Goal: Information Seeking & Learning: Learn about a topic

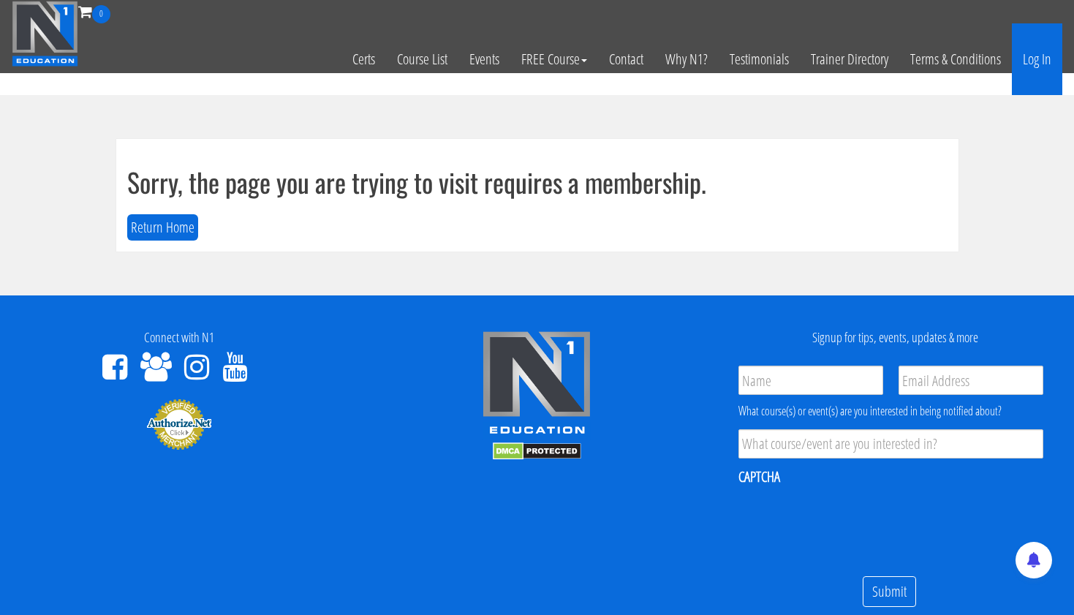
click at [1030, 57] on link "Log In" at bounding box center [1037, 59] width 50 height 72
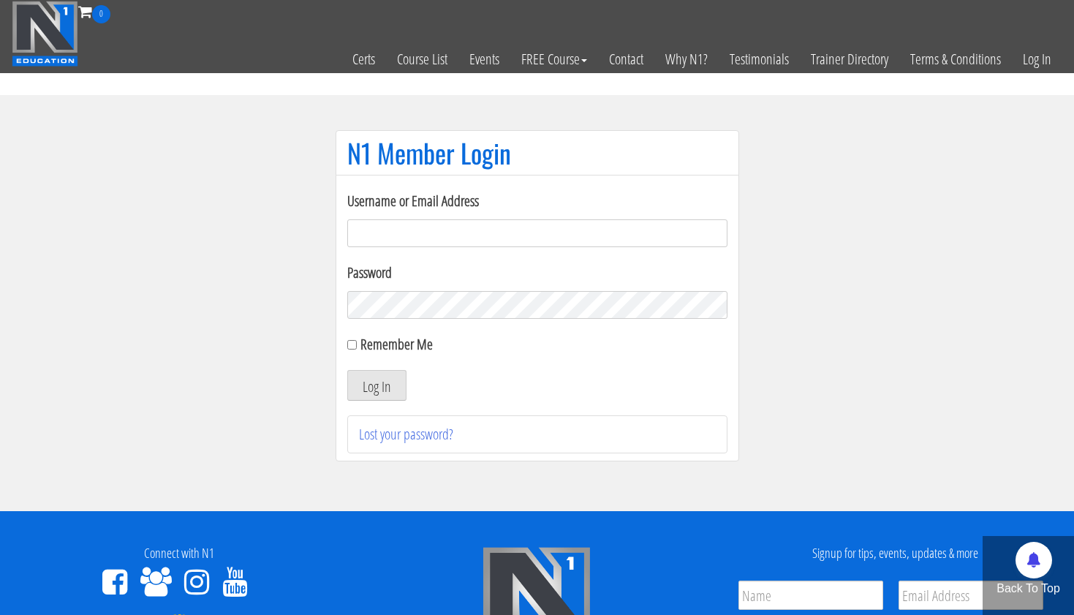
type input "tpweimar@me.com"
click at [376, 385] on button "Log In" at bounding box center [376, 385] width 59 height 31
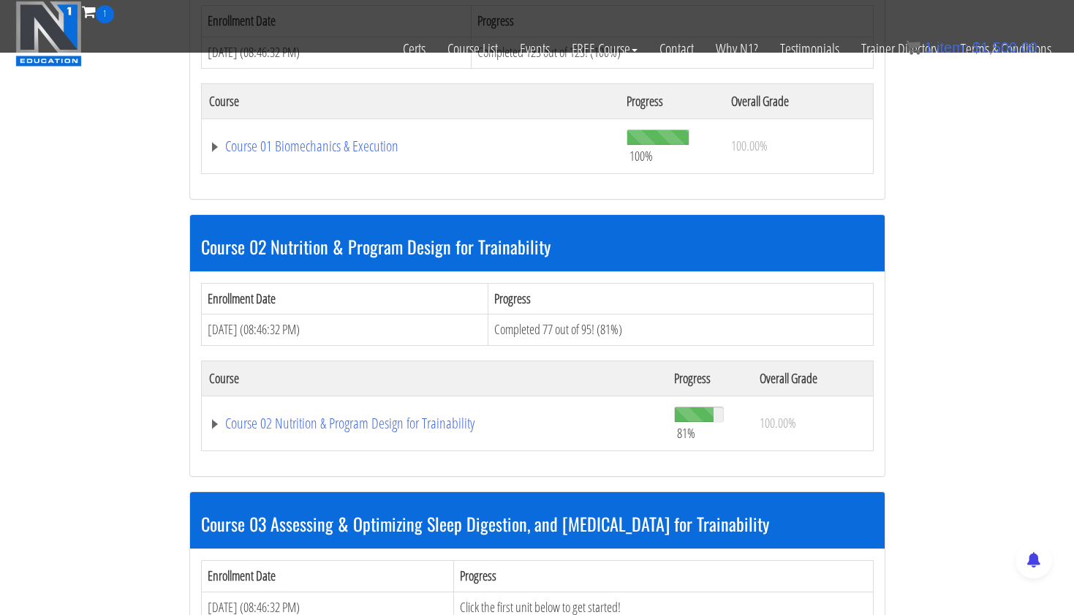
scroll to position [540, 0]
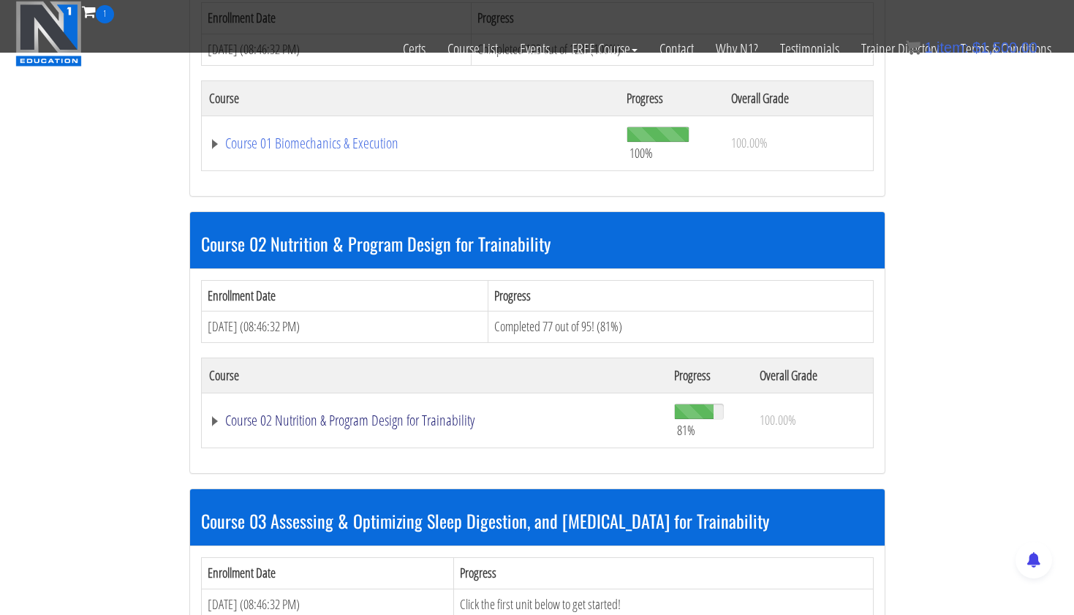
click at [270, 413] on link "Course 02 Nutrition & Program Design for Trainability" at bounding box center [434, 420] width 451 height 15
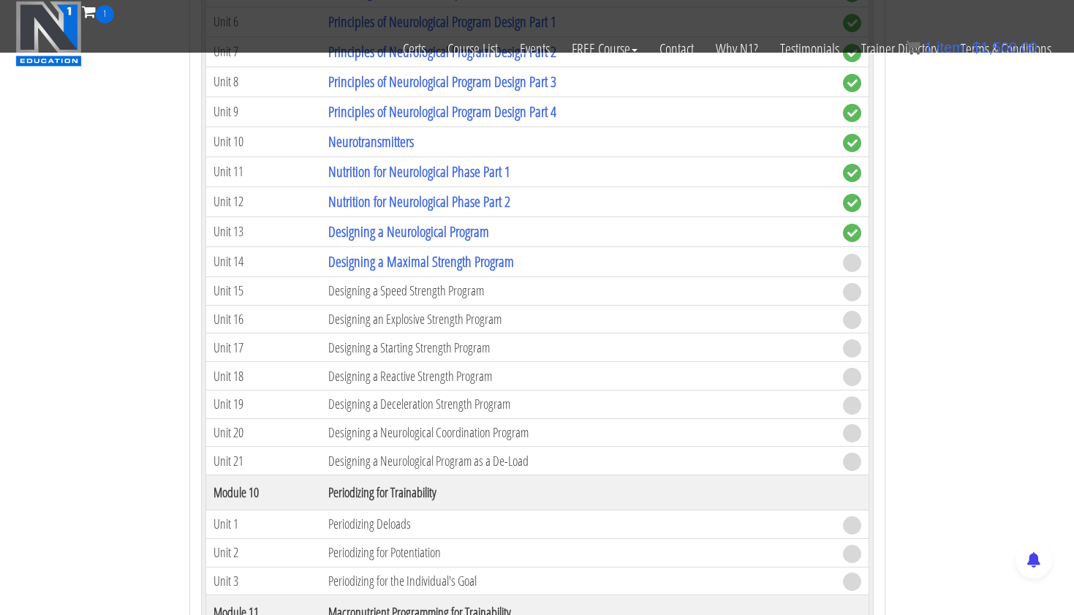
scroll to position [3372, 0]
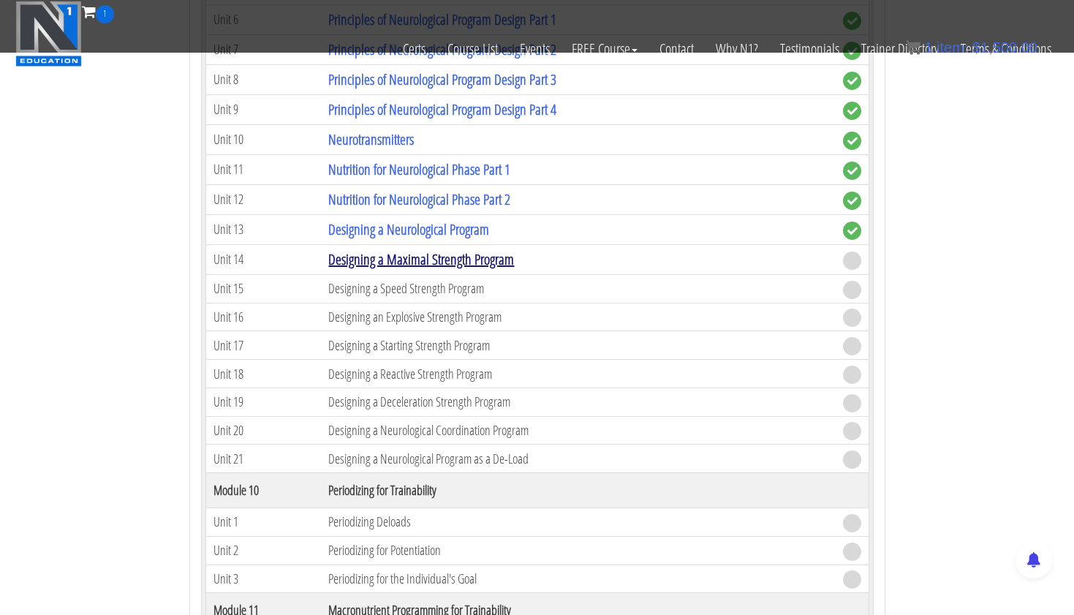
click at [437, 259] on link "Designing a Maximal Strength Program" at bounding box center [421, 259] width 186 height 20
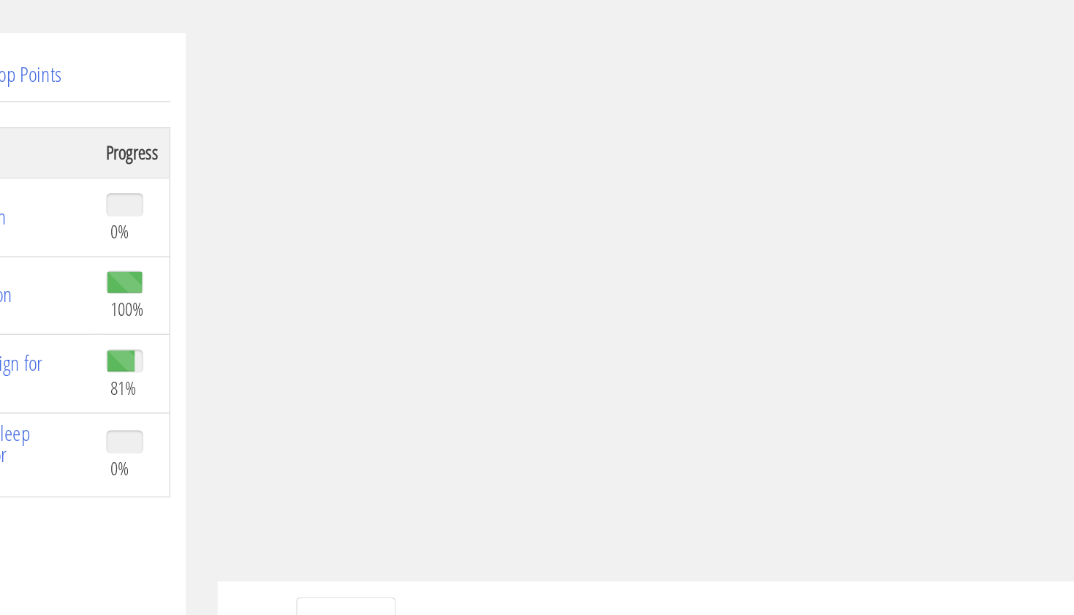
scroll to position [60, 0]
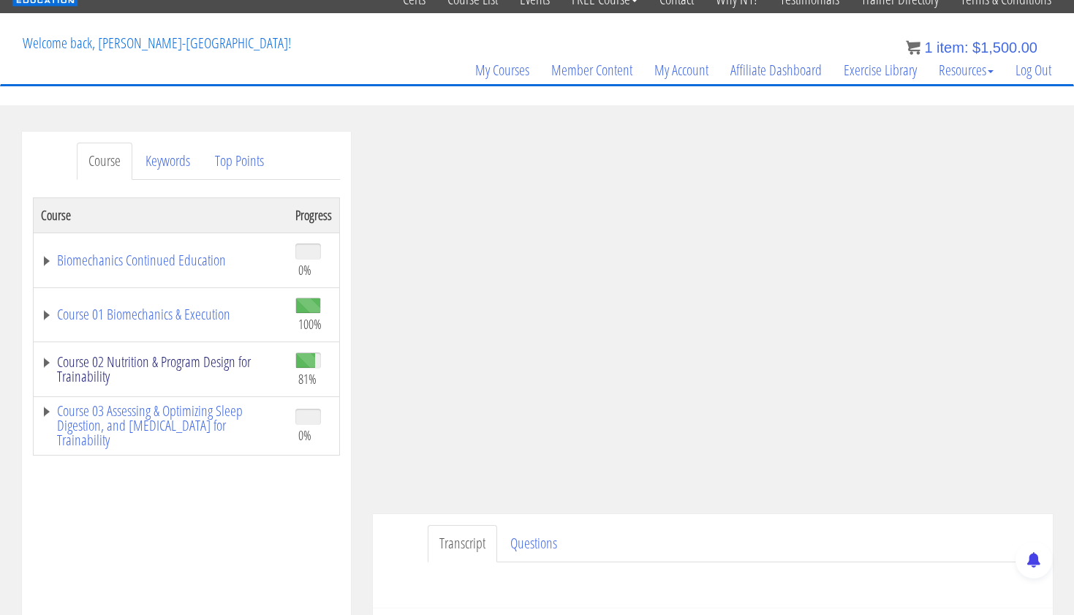
click at [90, 376] on link "Course 02 Nutrition & Program Design for Trainability" at bounding box center [161, 369] width 240 height 29
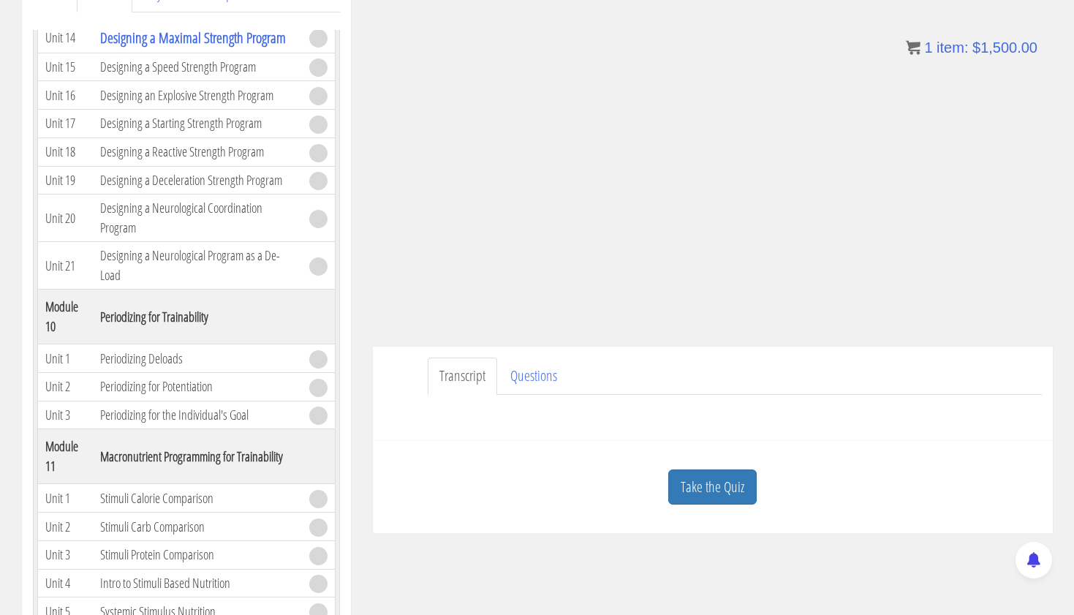
scroll to position [267, 0]
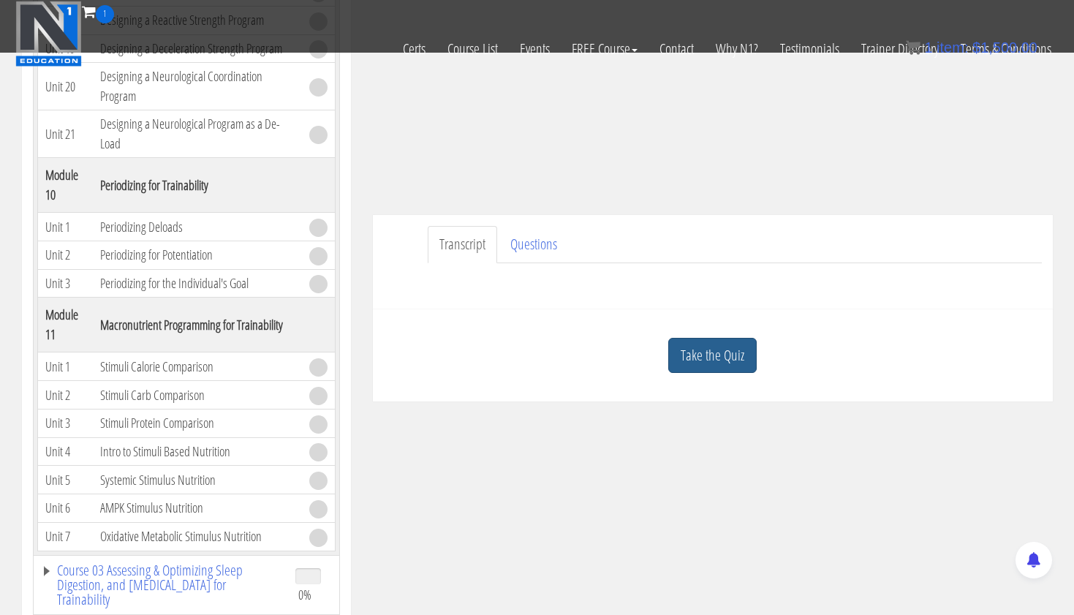
click at [703, 355] on link "Take the Quiz" at bounding box center [712, 356] width 88 height 36
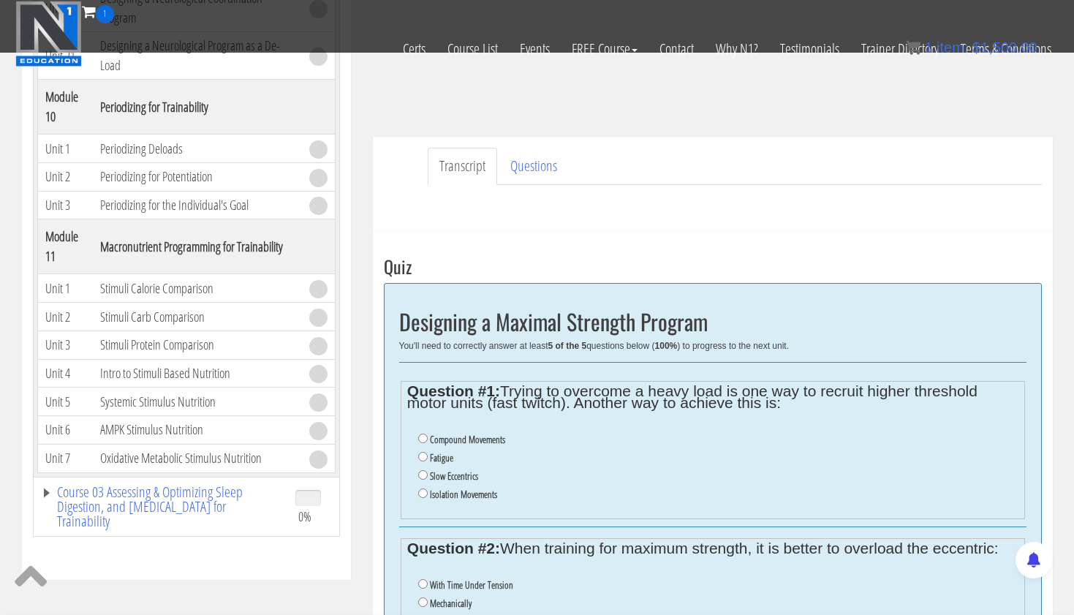
scroll to position [320, 0]
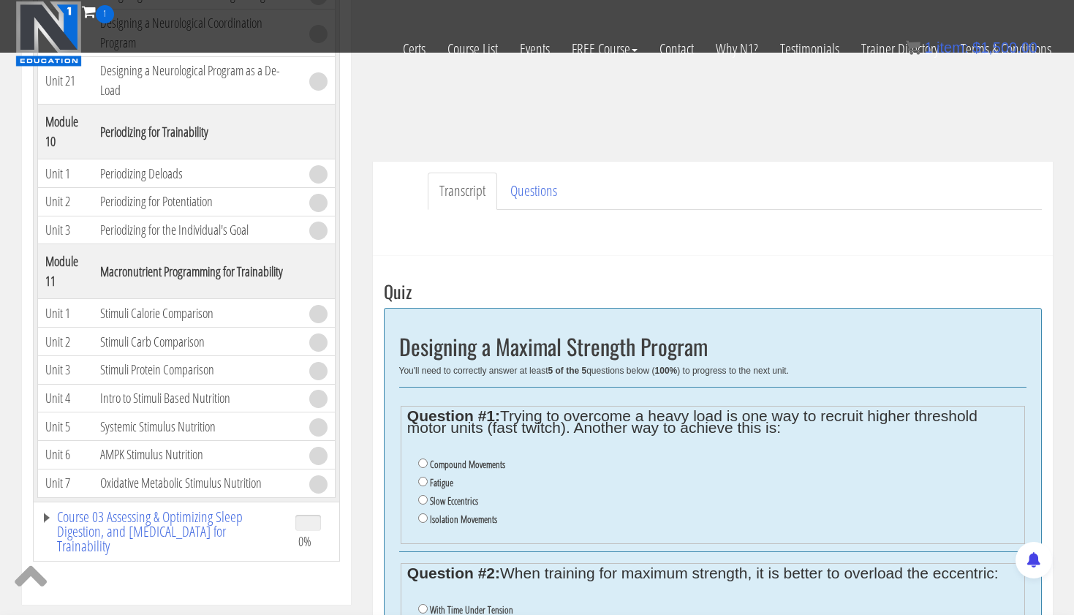
click at [424, 495] on input "Slow Eccentrics" at bounding box center [423, 500] width 10 height 10
radio input "true"
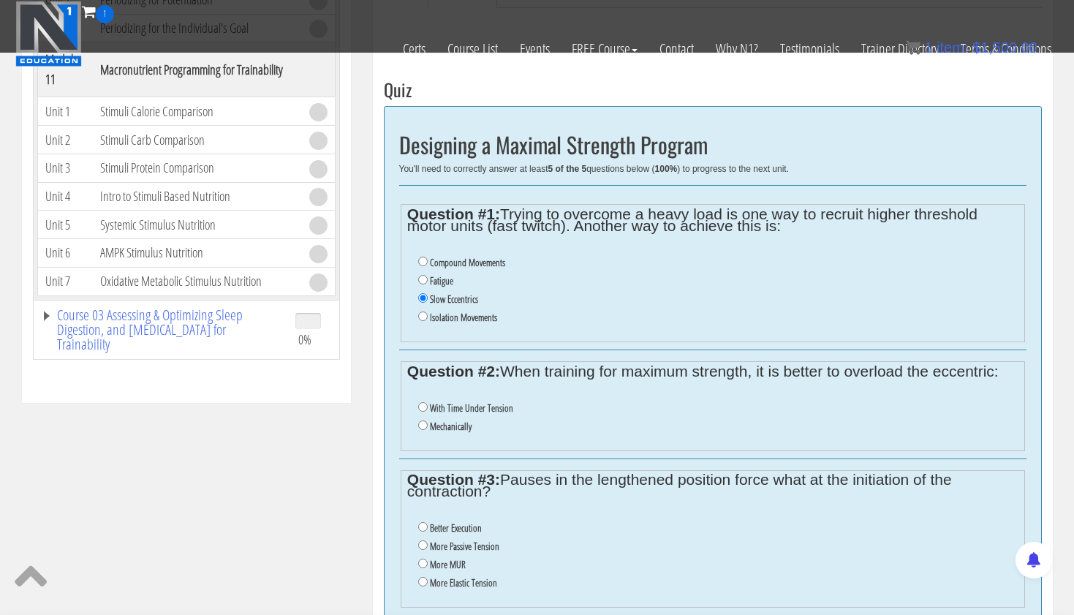
scroll to position [522, 0]
click at [420, 402] on input "With Time Under Tension" at bounding box center [423, 407] width 10 height 10
radio input "true"
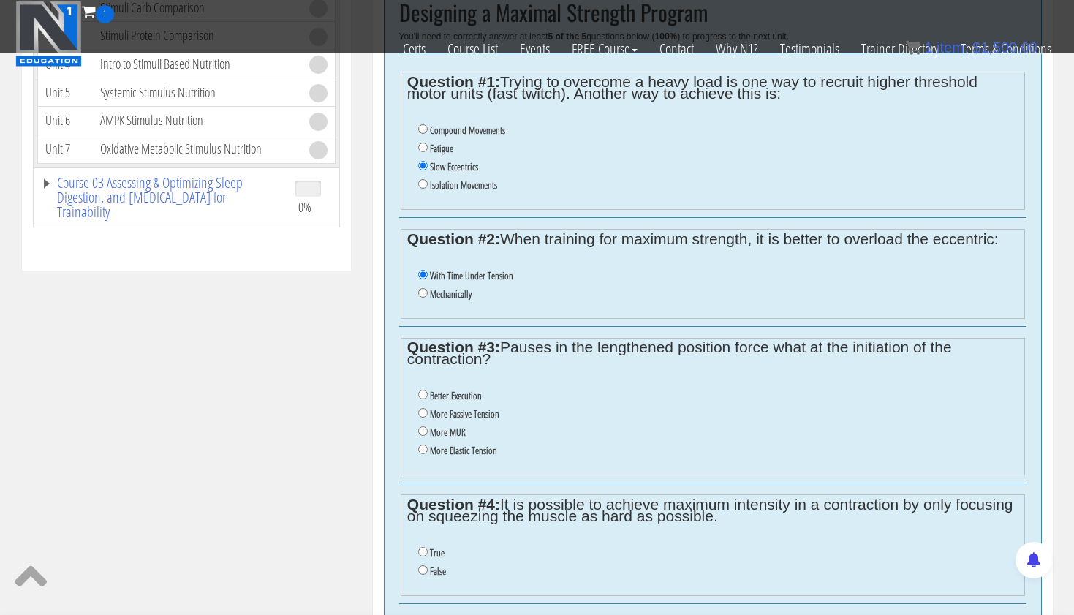
scroll to position [662, 0]
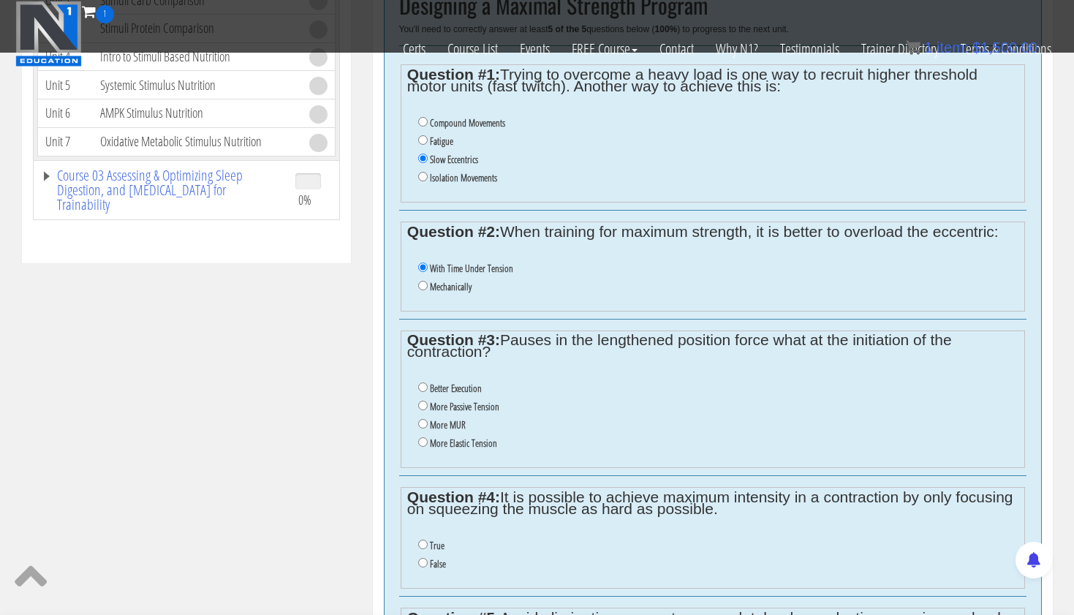
click at [421, 419] on input "More MUR" at bounding box center [423, 424] width 10 height 10
radio input "true"
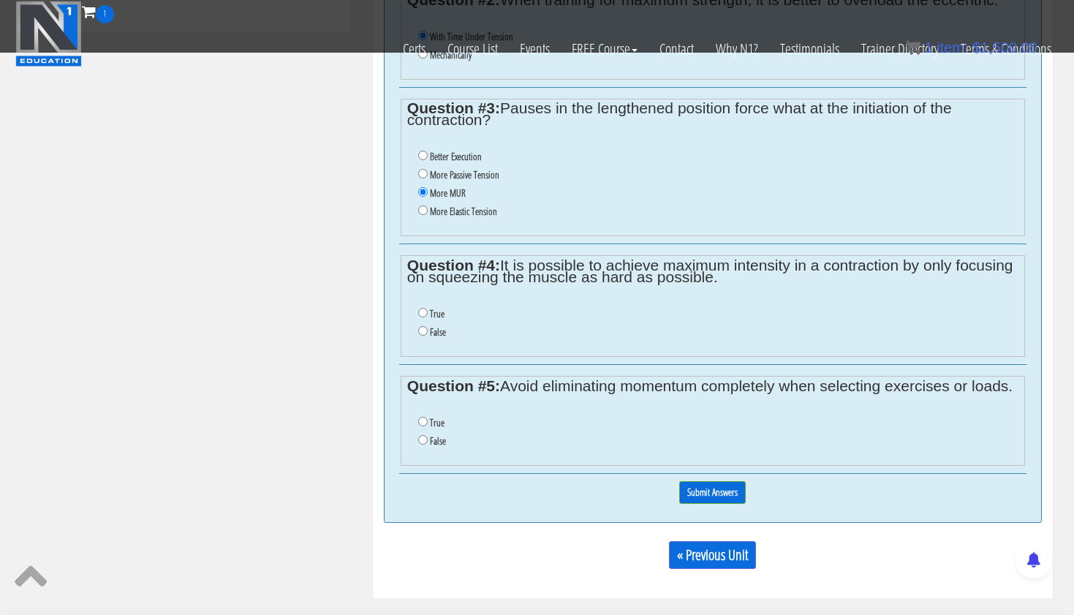
scroll to position [903, 0]
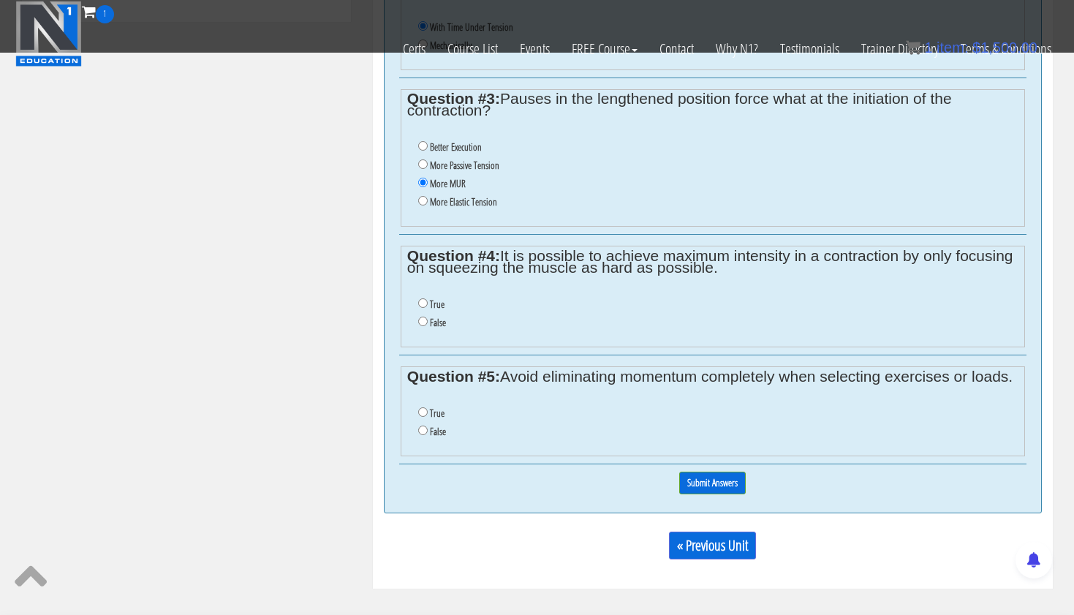
click at [422, 317] on input "False" at bounding box center [423, 322] width 10 height 10
radio input "true"
click at [421, 426] on input "False" at bounding box center [423, 431] width 10 height 10
radio input "true"
click at [696, 472] on input "Submit Answers" at bounding box center [712, 483] width 67 height 23
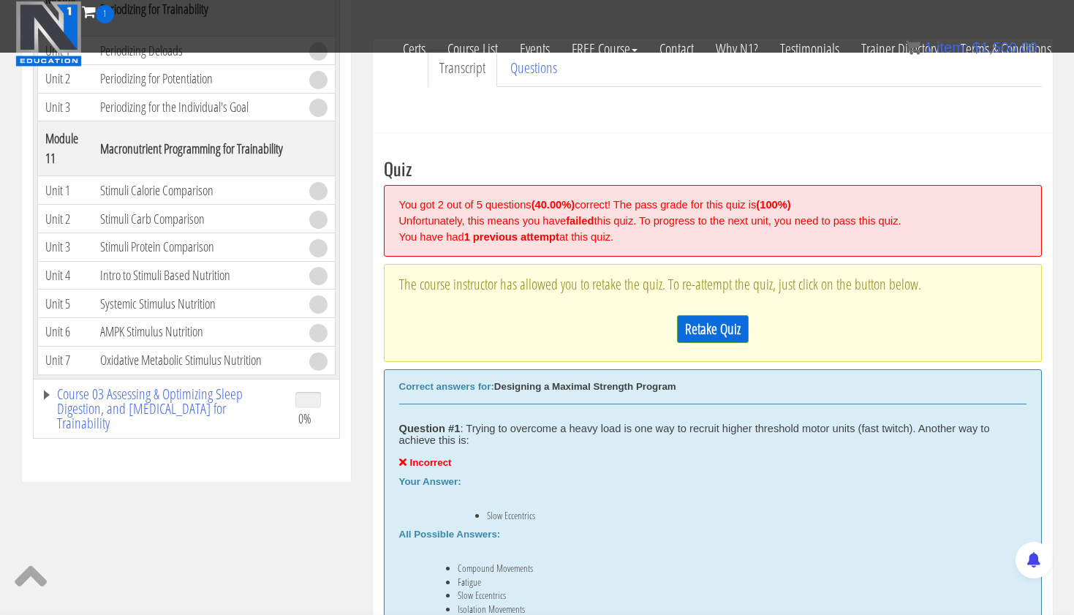
scroll to position [407, 0]
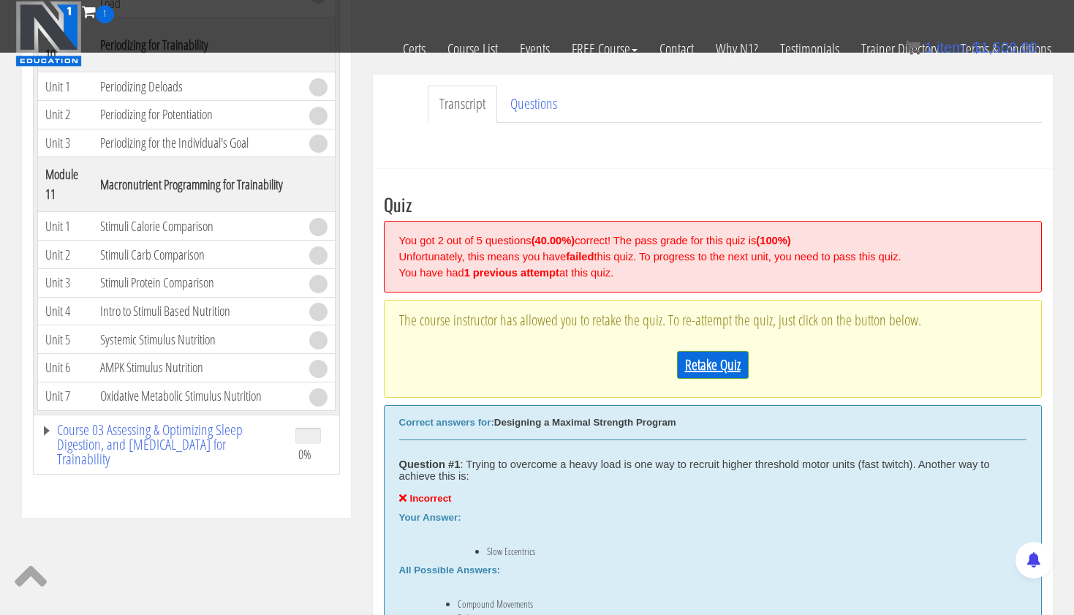
click at [728, 357] on link "Retake Quiz" at bounding box center [713, 365] width 72 height 28
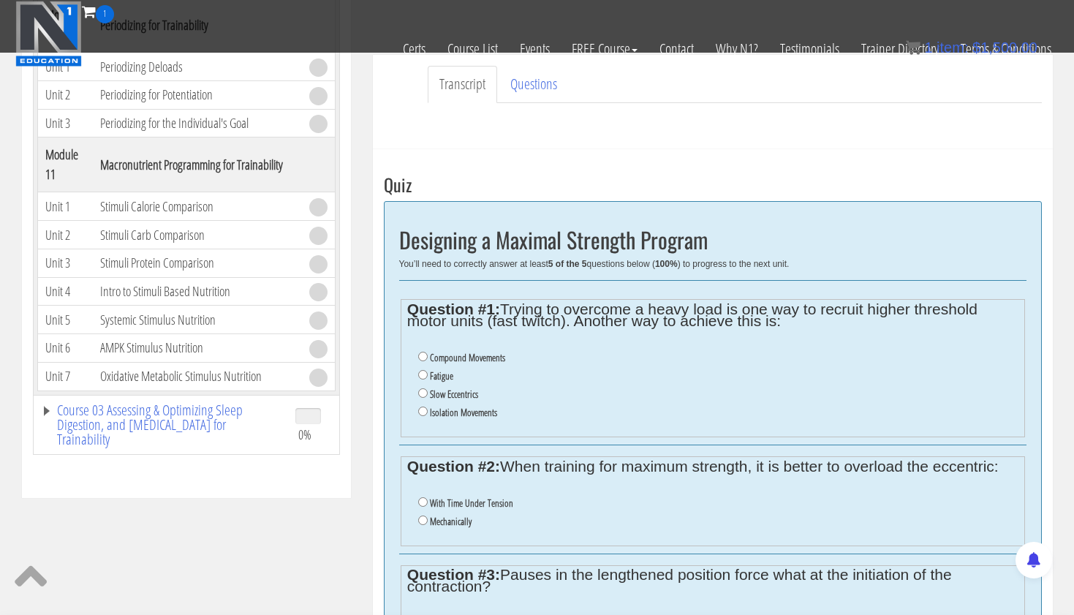
scroll to position [447, 0]
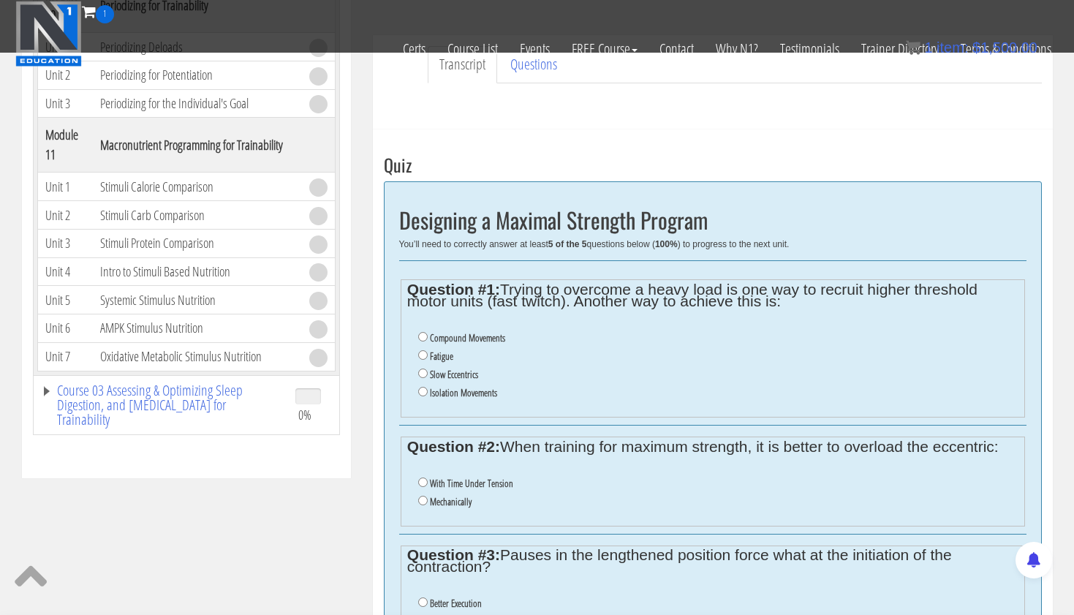
click at [419, 387] on input "Isolation Movements" at bounding box center [423, 392] width 10 height 10
radio input "true"
click at [425, 496] on input "Mechanically" at bounding box center [423, 501] width 10 height 10
radio input "true"
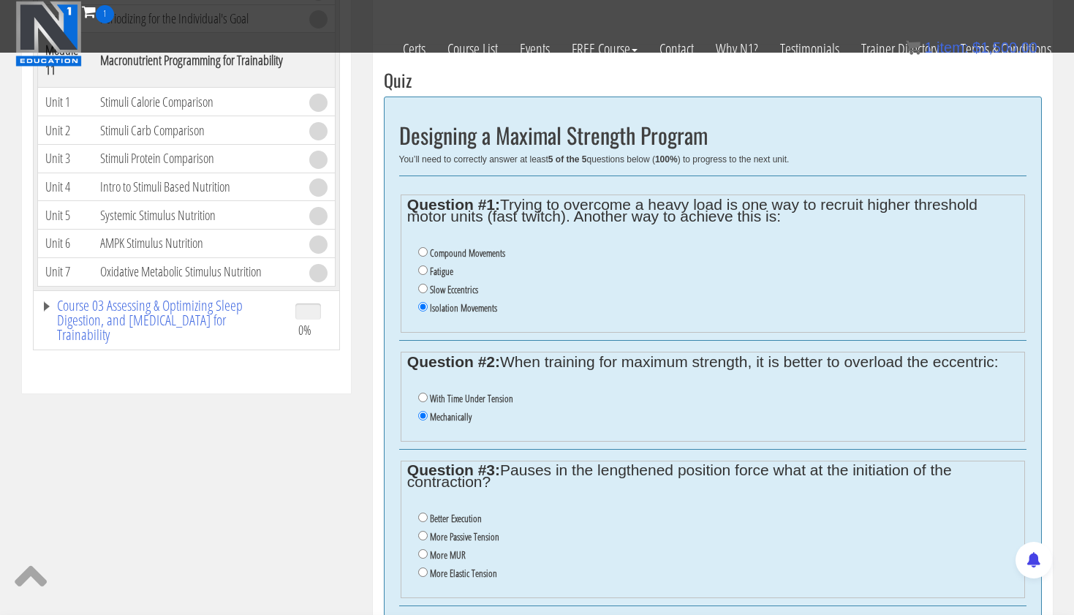
scroll to position [537, 0]
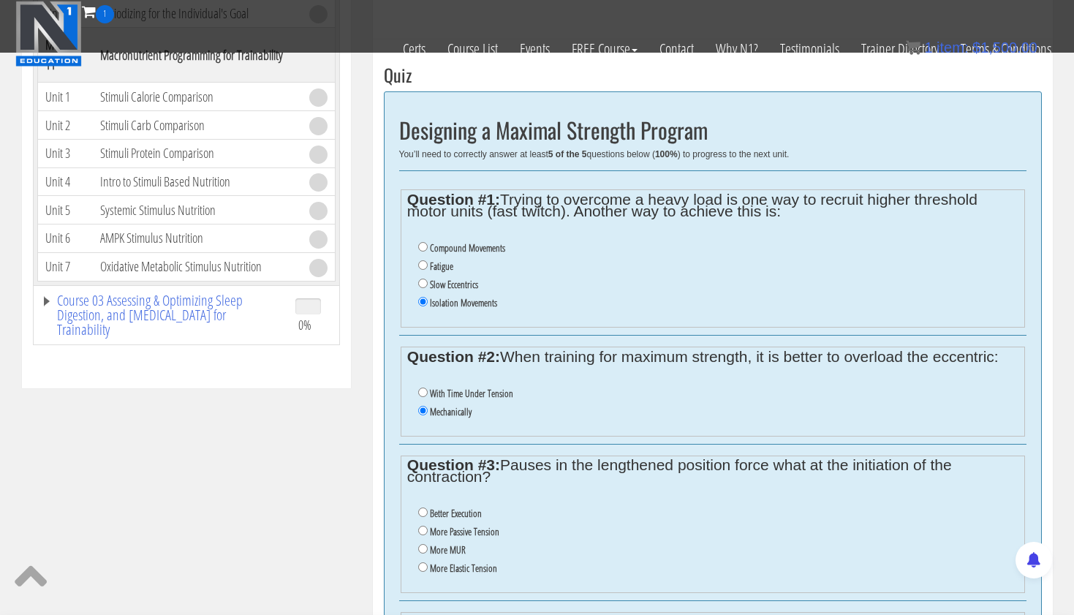
click at [417, 531] on ul "Better Execution More Passive Tension More MUR More Elastic Tension" at bounding box center [712, 541] width 611 height 88
click at [421, 544] on input "More MUR" at bounding box center [423, 549] width 10 height 10
radio input "true"
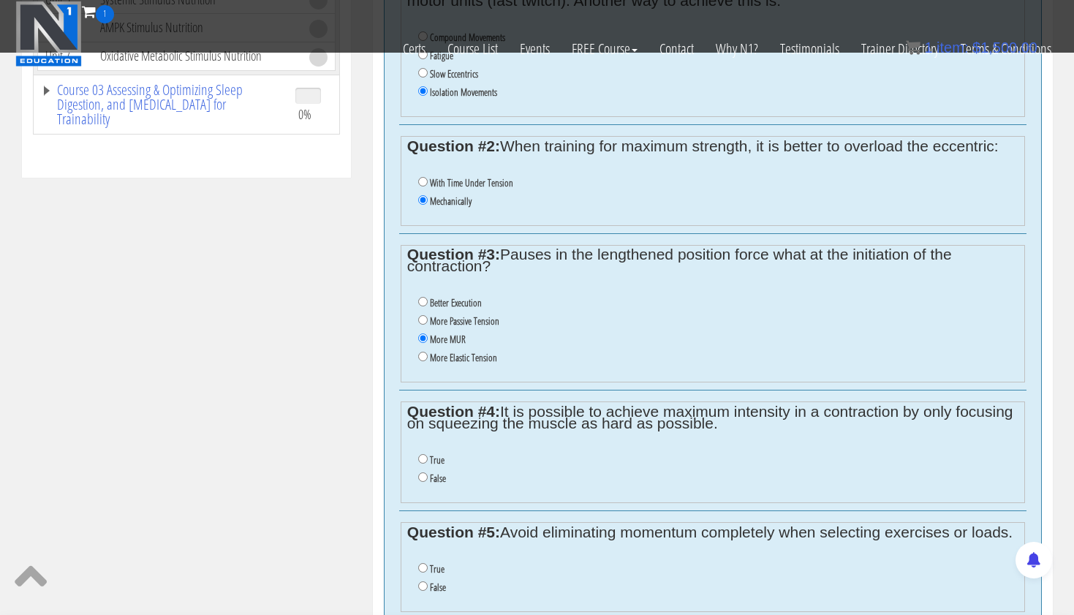
scroll to position [748, 0]
click at [421, 472] on input "False" at bounding box center [423, 477] width 10 height 10
radio input "true"
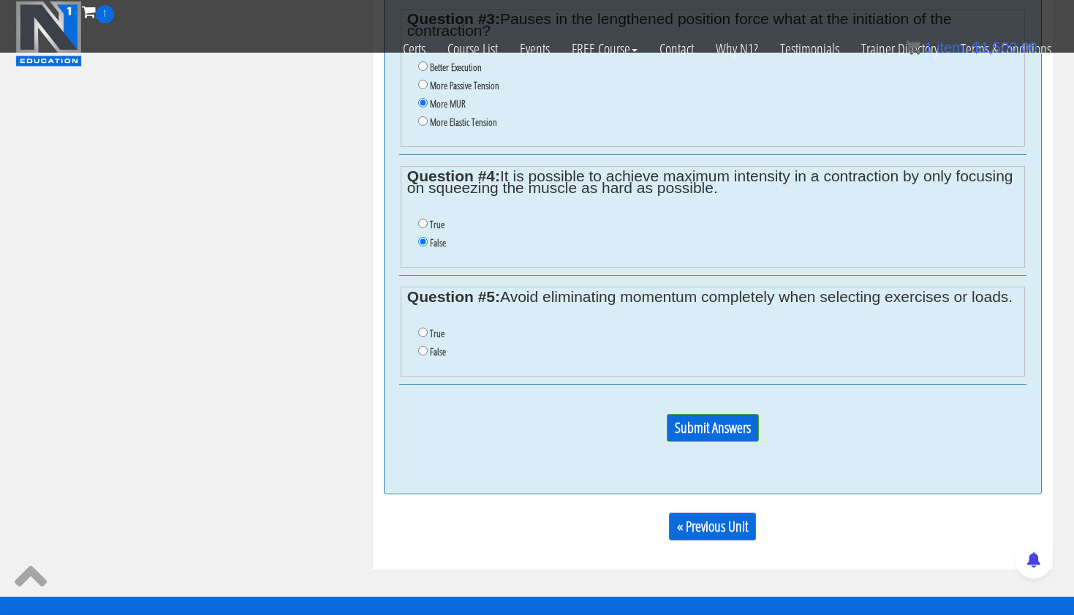
scroll to position [984, 0]
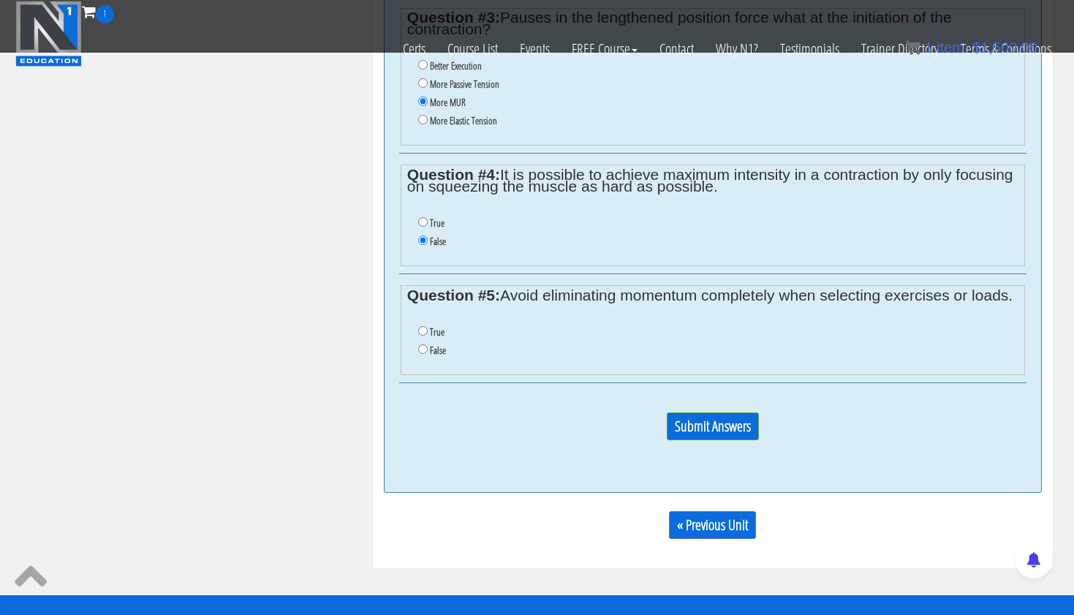
click at [421, 326] on input "True" at bounding box center [423, 331] width 10 height 10
radio input "true"
click at [707, 412] on input "Submit Answers" at bounding box center [713, 426] width 92 height 28
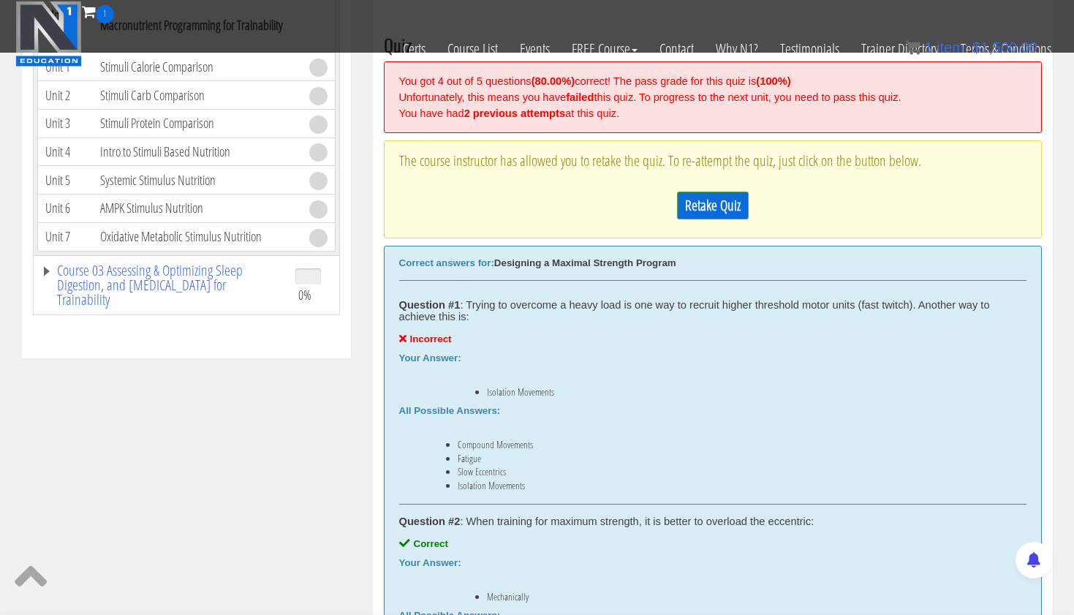
scroll to position [554, 0]
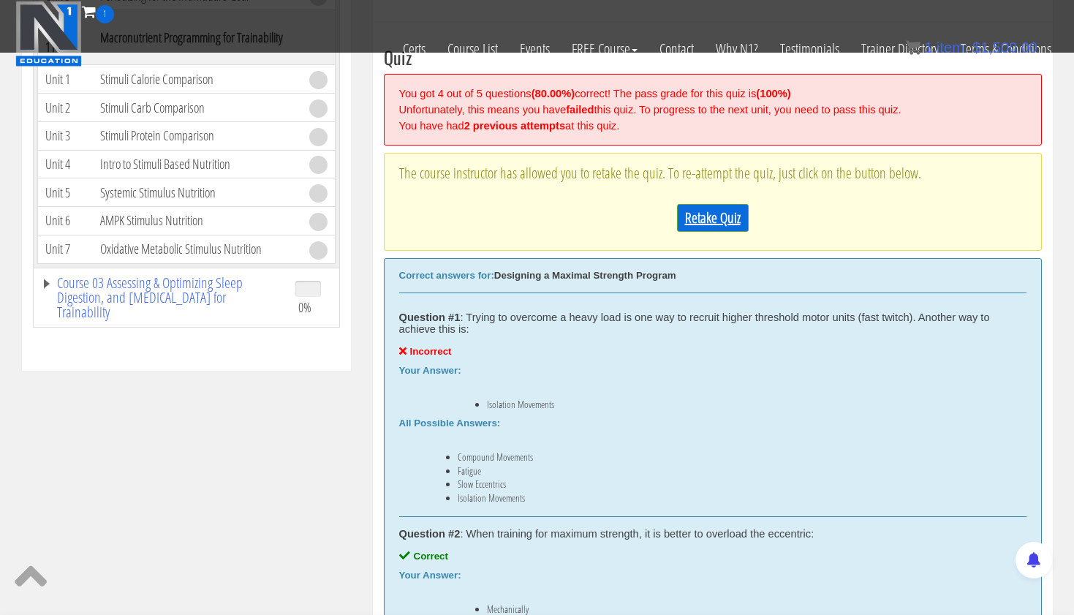
click at [726, 216] on link "Retake Quiz" at bounding box center [713, 218] width 72 height 28
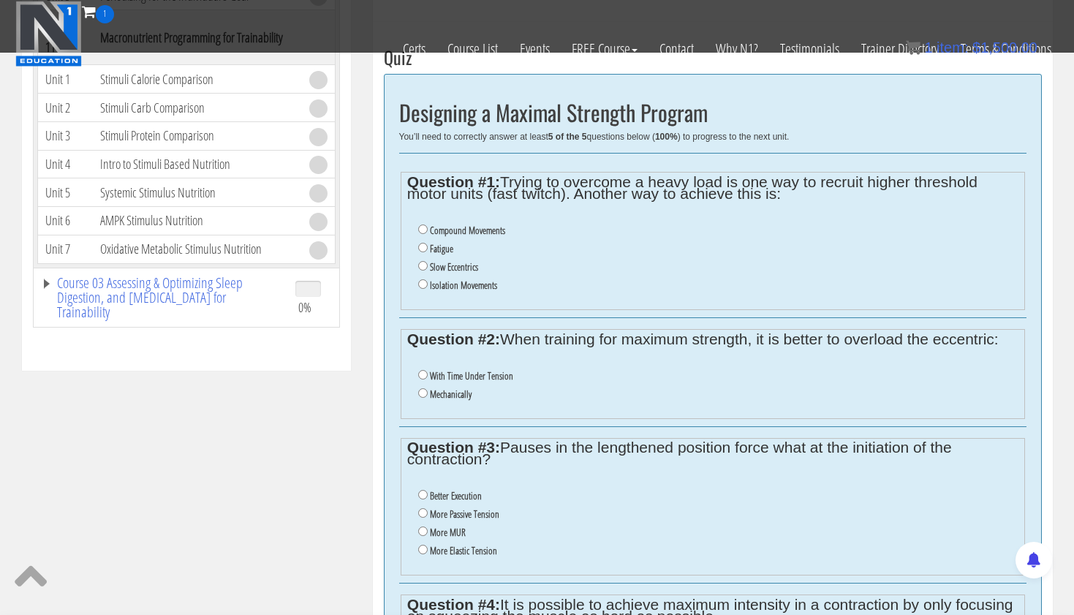
click at [423, 246] on input "Fatigue" at bounding box center [423, 248] width 10 height 10
radio input "true"
click at [421, 388] on input "Mechanically" at bounding box center [423, 393] width 10 height 10
radio input "true"
click at [421, 527] on input "More MUR" at bounding box center [423, 532] width 10 height 10
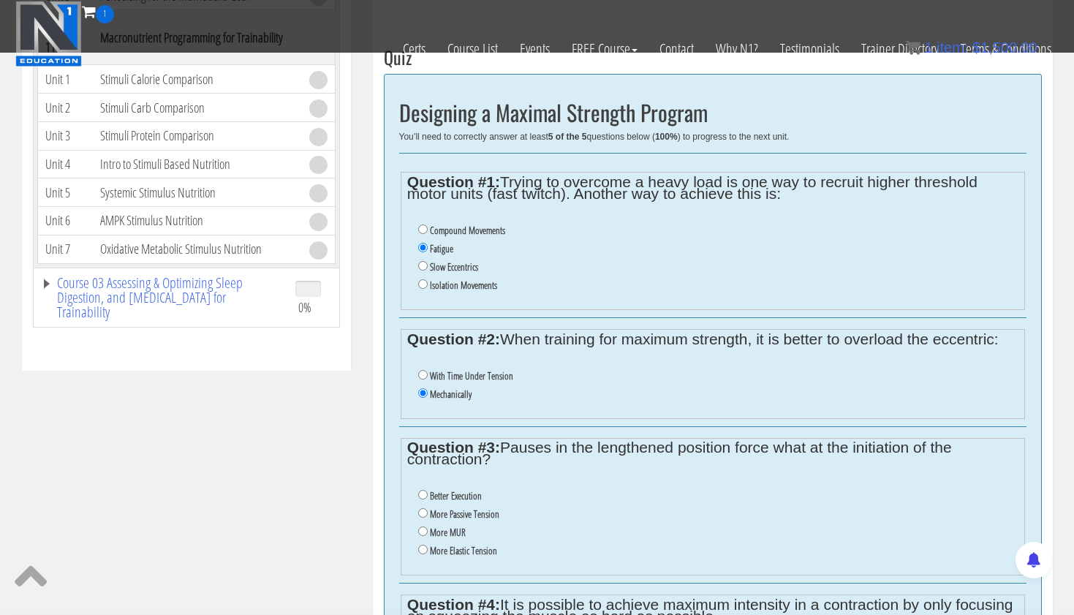
radio input "true"
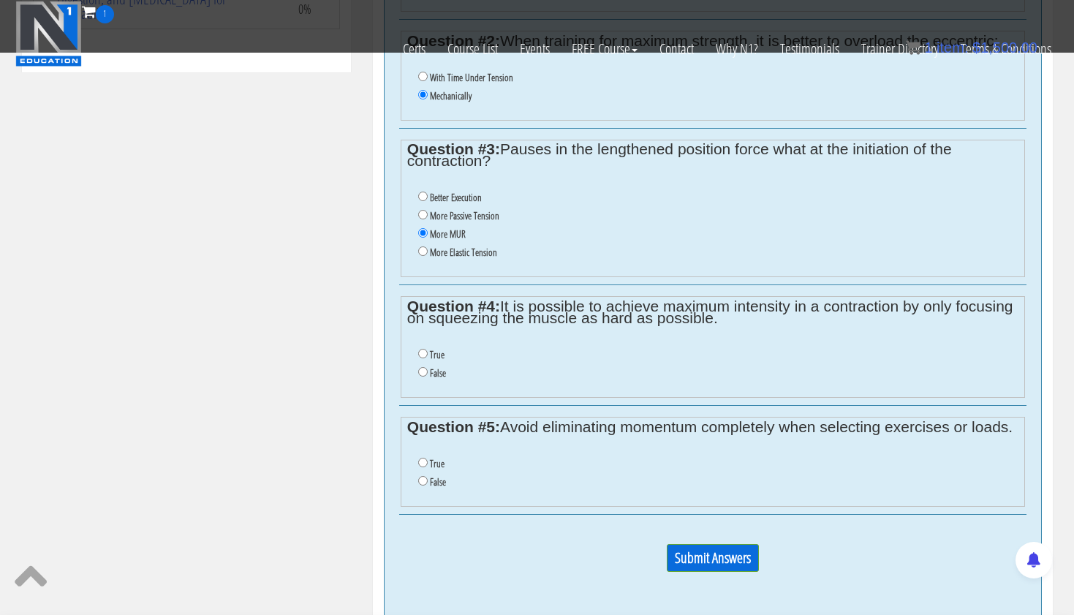
scroll to position [855, 0]
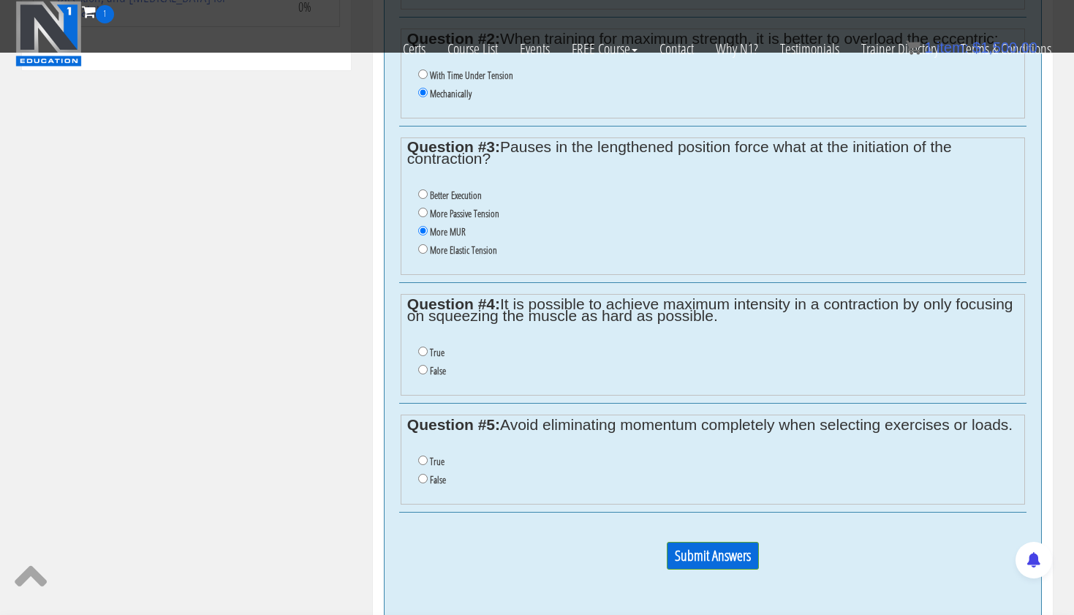
click at [421, 365] on input "False" at bounding box center [423, 370] width 10 height 10
radio input "true"
click at [423, 456] on input "True" at bounding box center [423, 461] width 10 height 10
radio input "true"
click at [694, 542] on input "Submit Answers" at bounding box center [713, 556] width 92 height 28
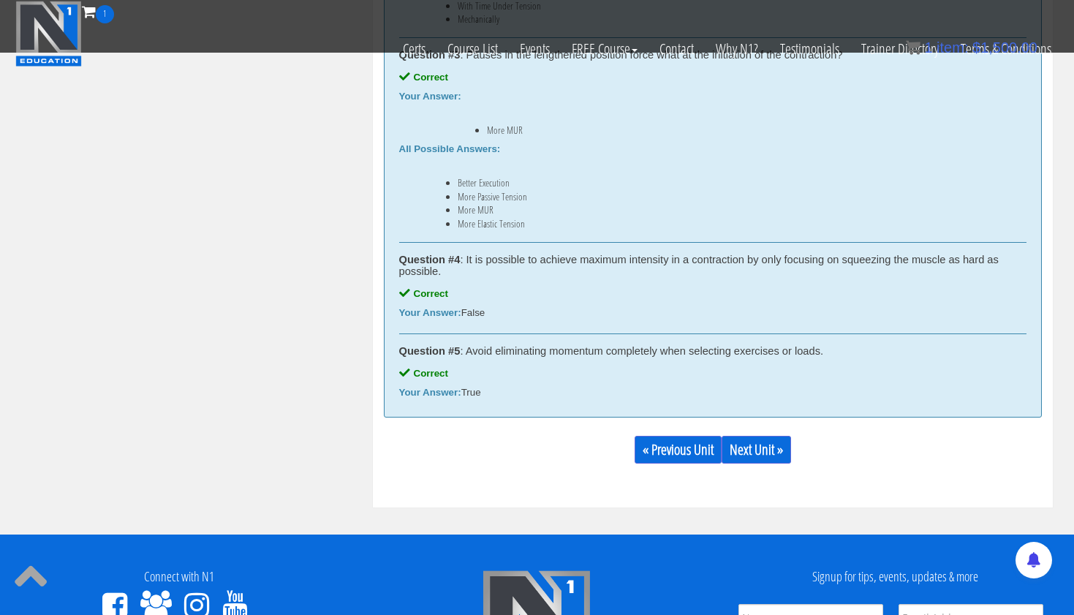
scroll to position [1186, 0]
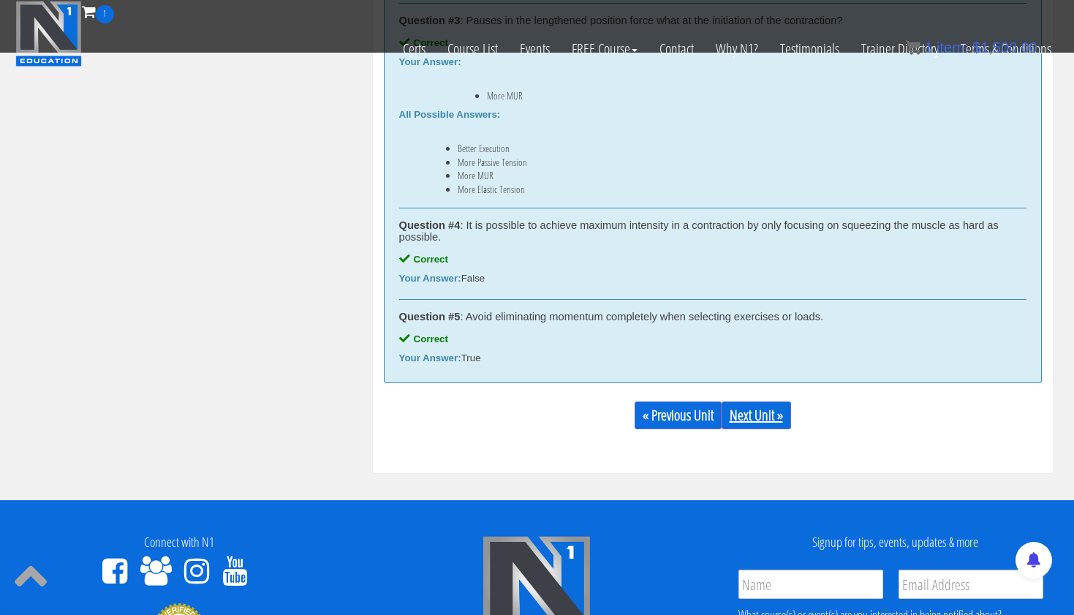
click at [763, 412] on link "Next Unit »" at bounding box center [756, 416] width 69 height 28
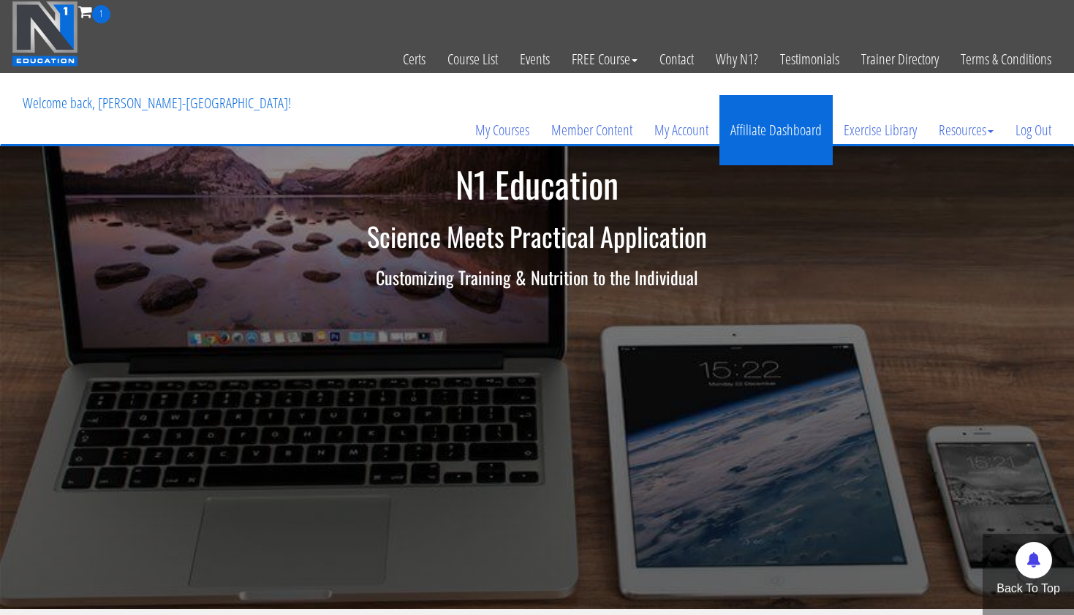
click at [766, 130] on link "Affiliate Dashboard" at bounding box center [776, 130] width 113 height 70
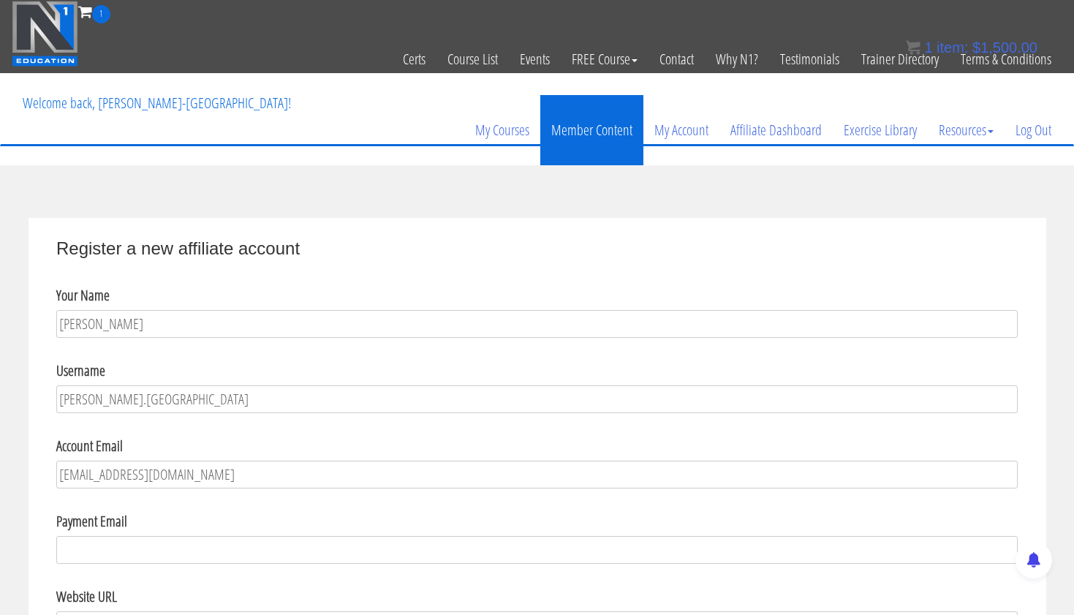
click at [579, 124] on link "Member Content" at bounding box center [591, 130] width 103 height 70
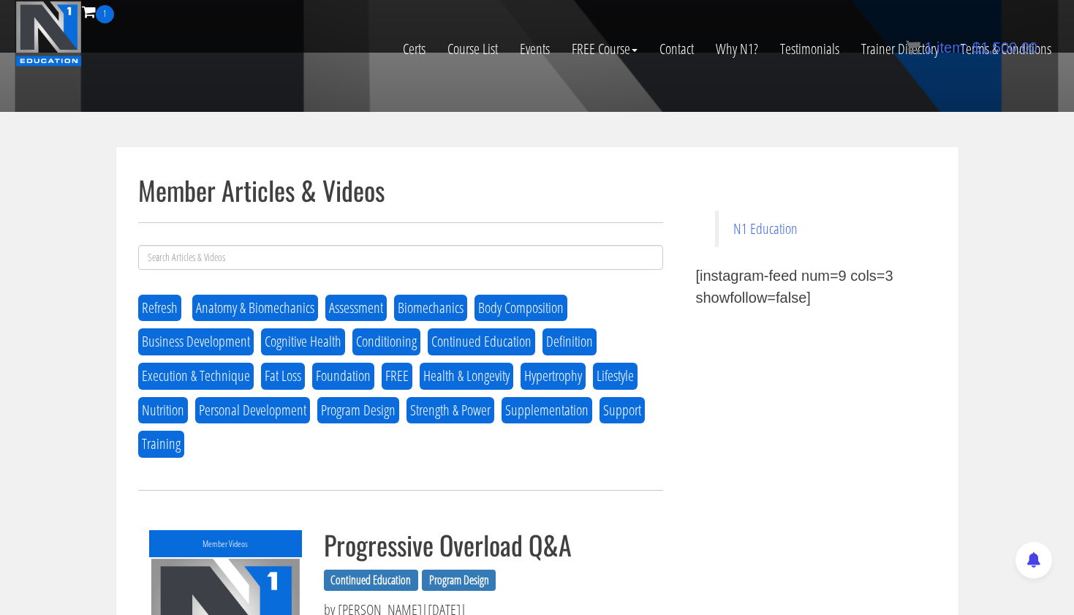
scroll to position [326, 0]
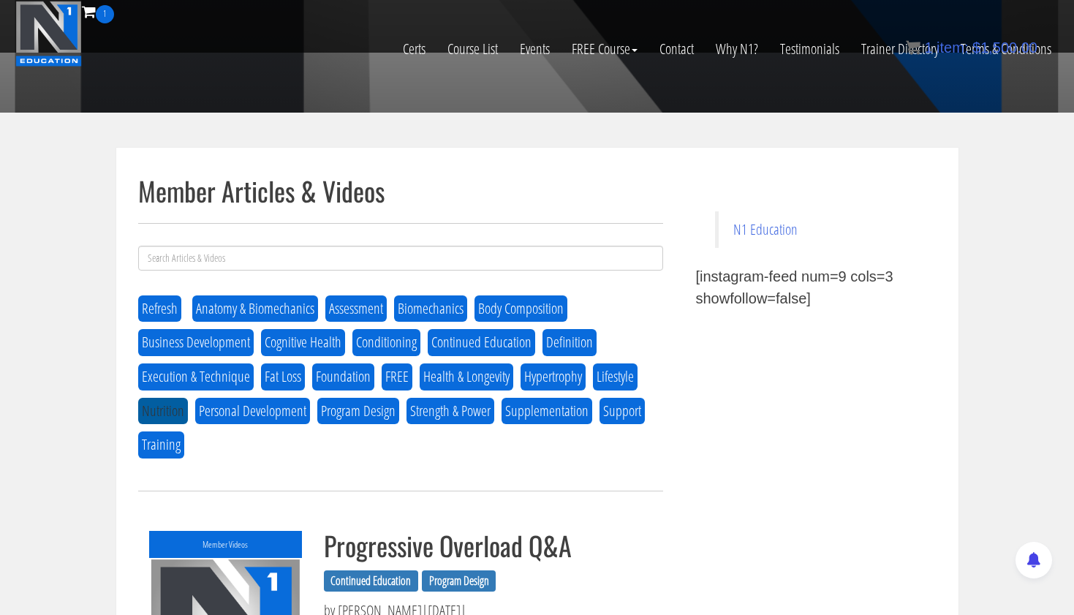
click at [156, 415] on button "Nutrition" at bounding box center [163, 411] width 50 height 27
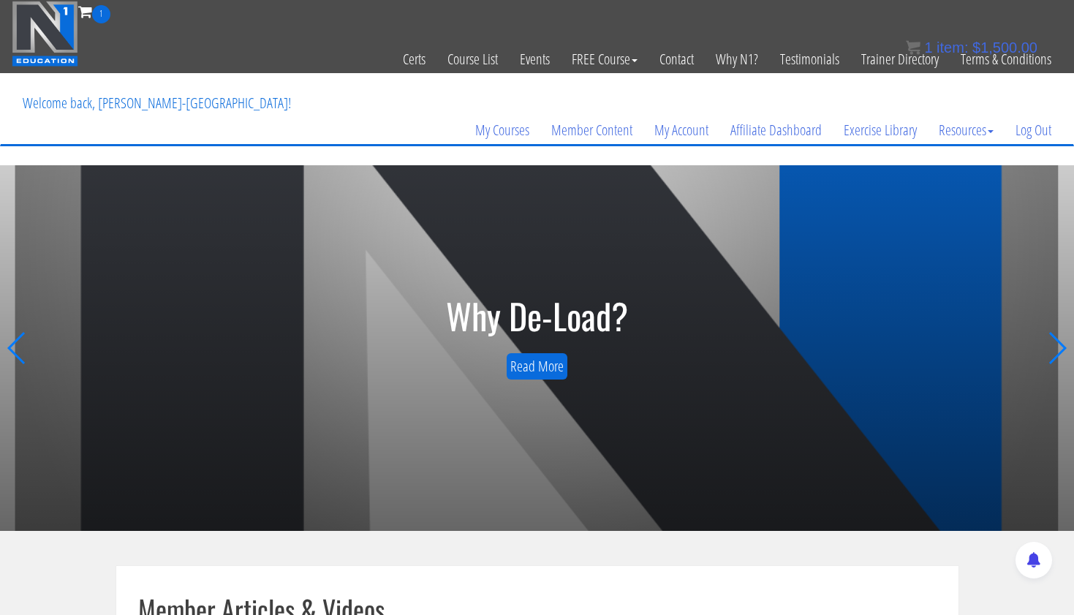
scroll to position [0, 0]
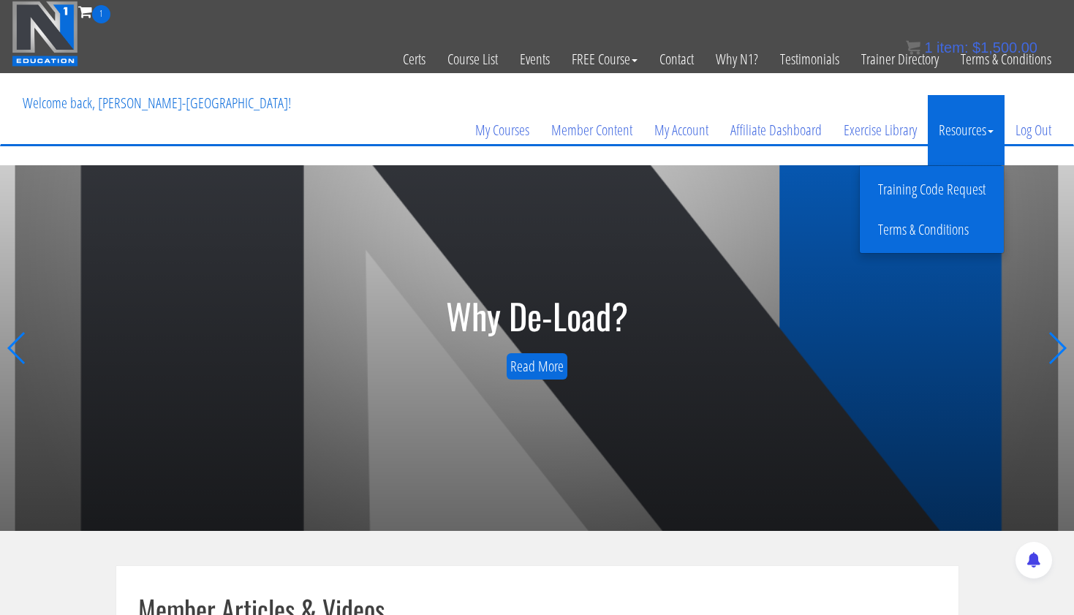
click at [941, 188] on link "Training Code Request" at bounding box center [932, 190] width 137 height 26
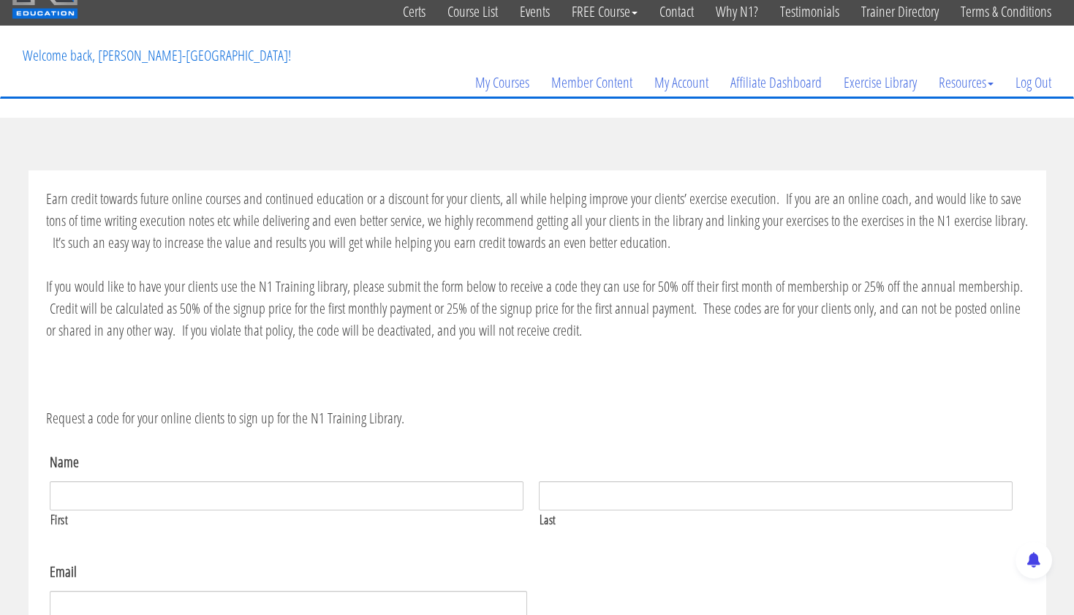
scroll to position [49, 0]
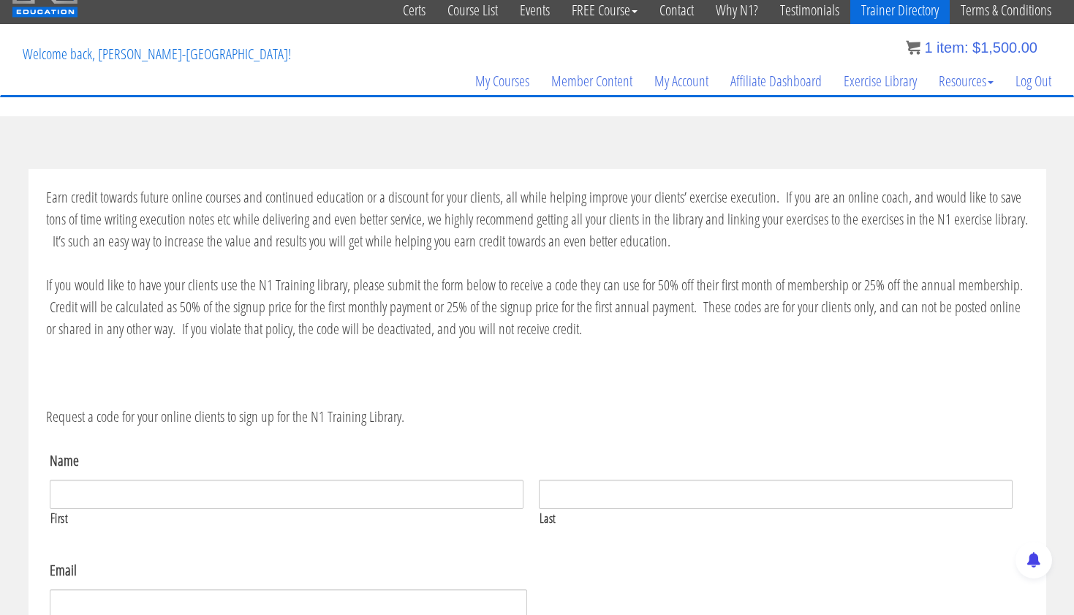
click at [899, 15] on link "Trainer Directory" at bounding box center [900, 10] width 99 height 72
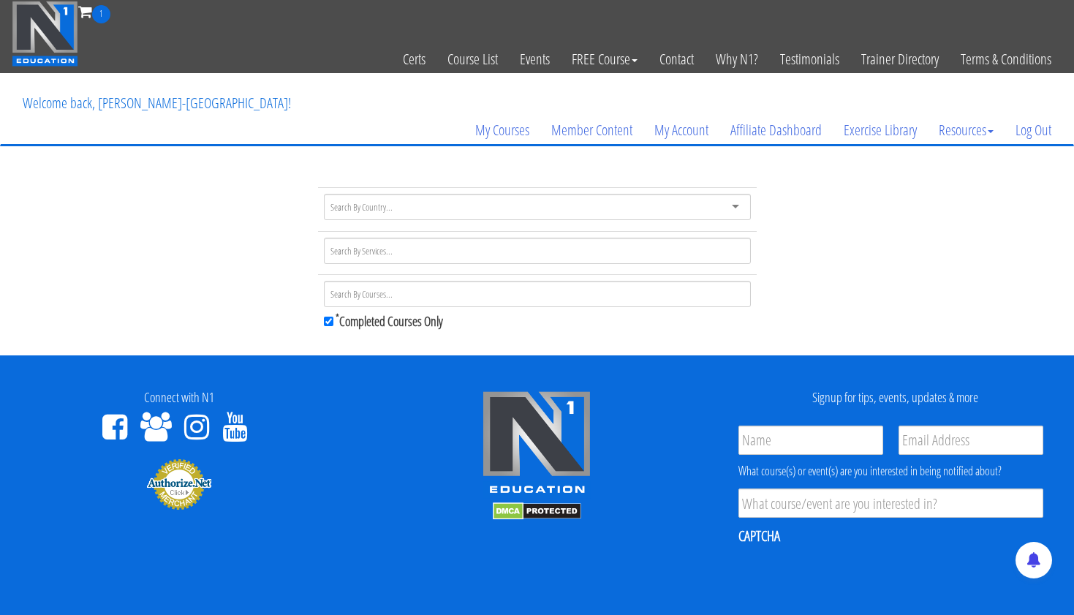
click at [376, 214] on div at bounding box center [537, 207] width 427 height 26
type input "un"
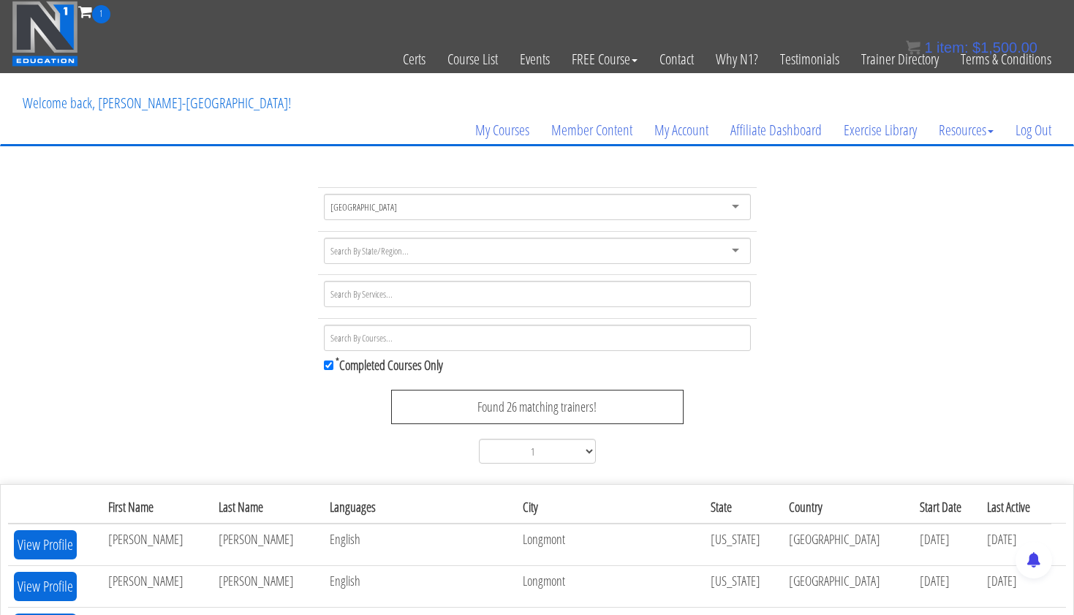
click at [356, 257] on div at bounding box center [537, 251] width 427 height 26
type input "k"
click at [241, 363] on div "United States United States Afghanistan Åland Islands Albania Algeria American …" at bounding box center [537, 328] width 1074 height 282
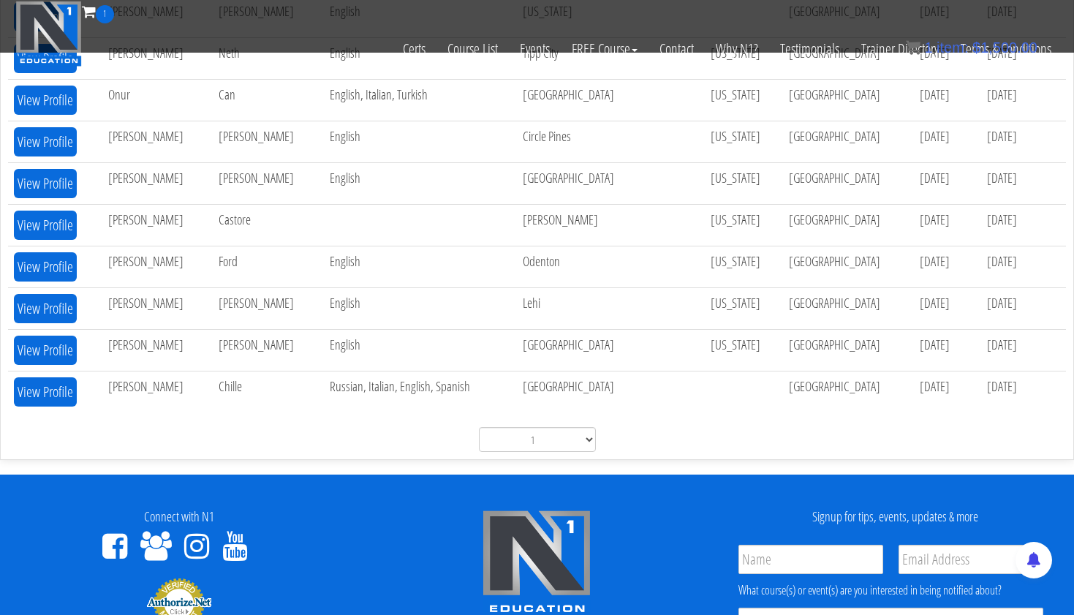
scroll to position [854, 0]
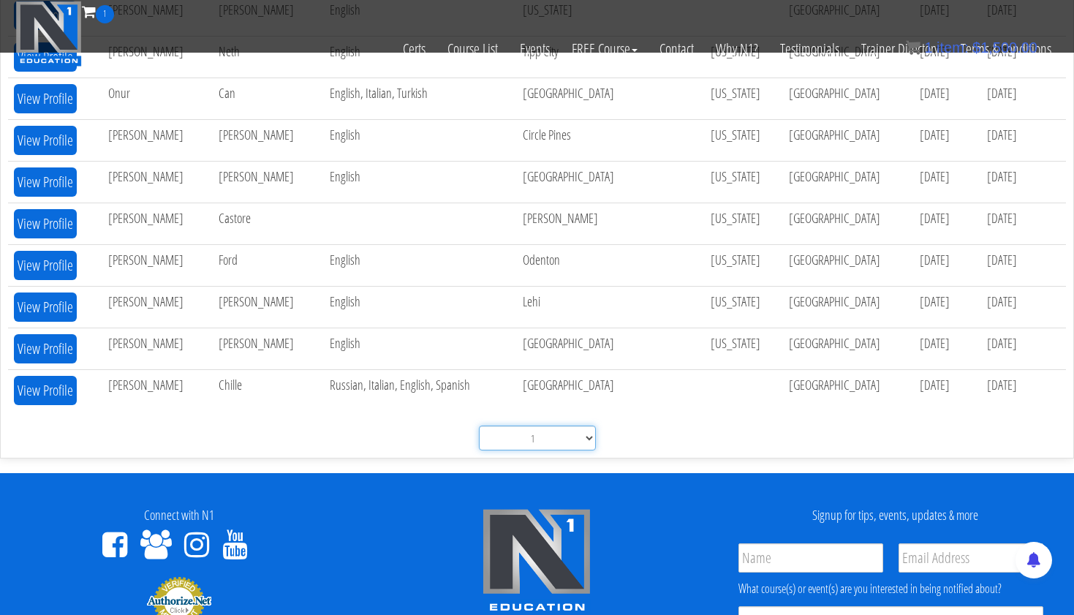
click at [540, 440] on select "1 2" at bounding box center [537, 438] width 117 height 25
select select "2"
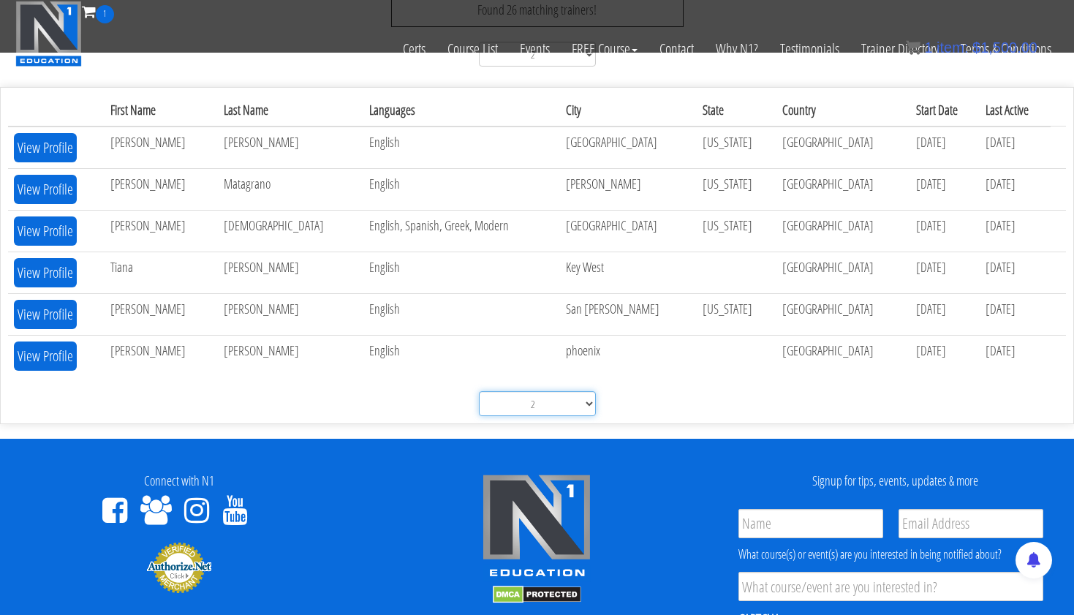
scroll to position [304, 0]
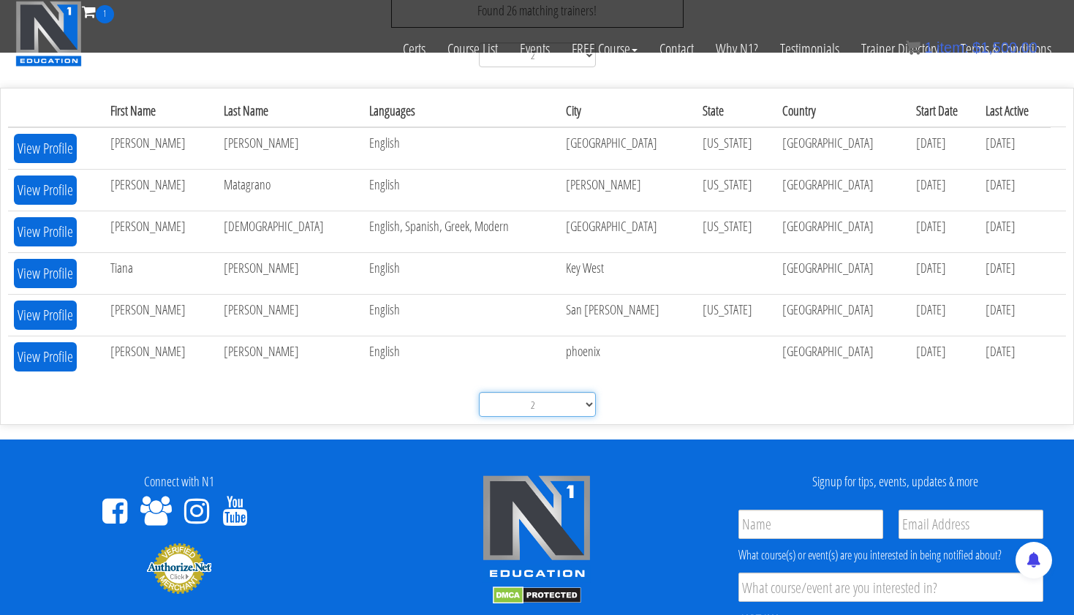
click at [542, 407] on select "1 2" at bounding box center [537, 404] width 117 height 25
select select "1"
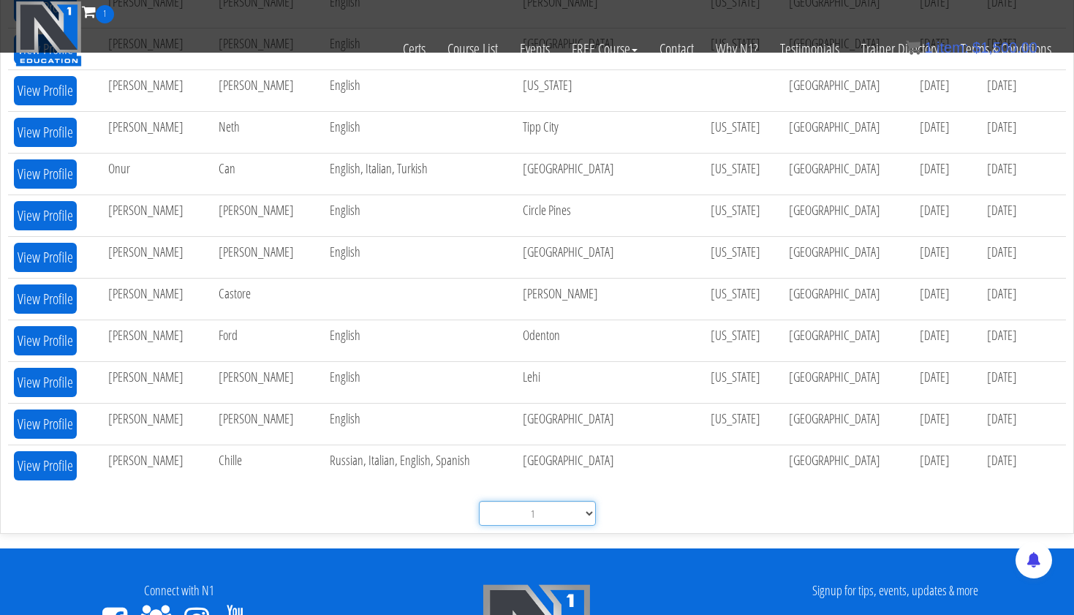
scroll to position [781, 0]
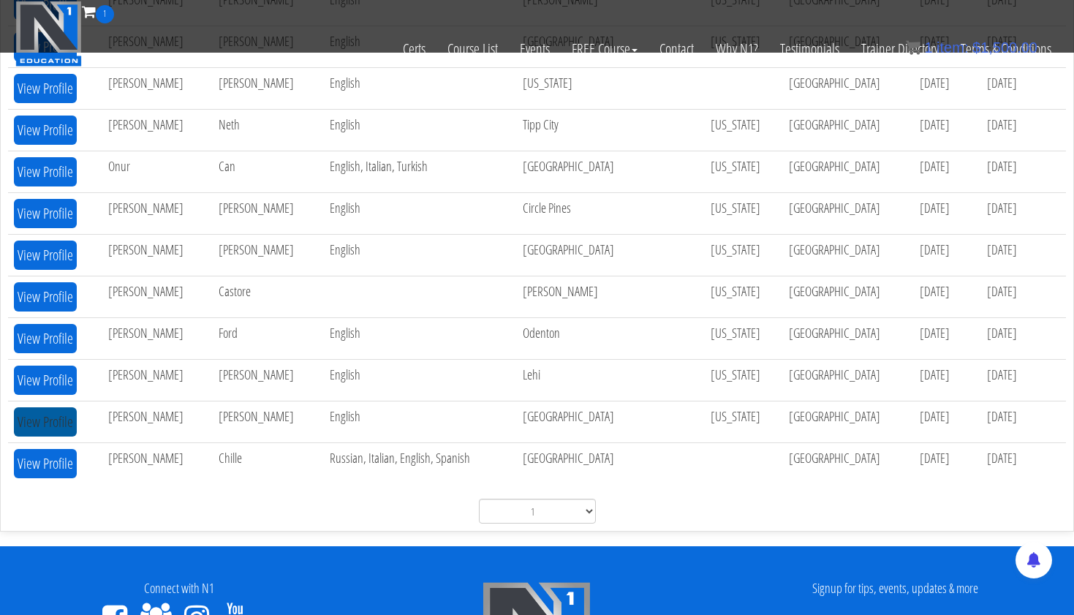
click at [56, 415] on button "View Profile" at bounding box center [45, 421] width 63 height 29
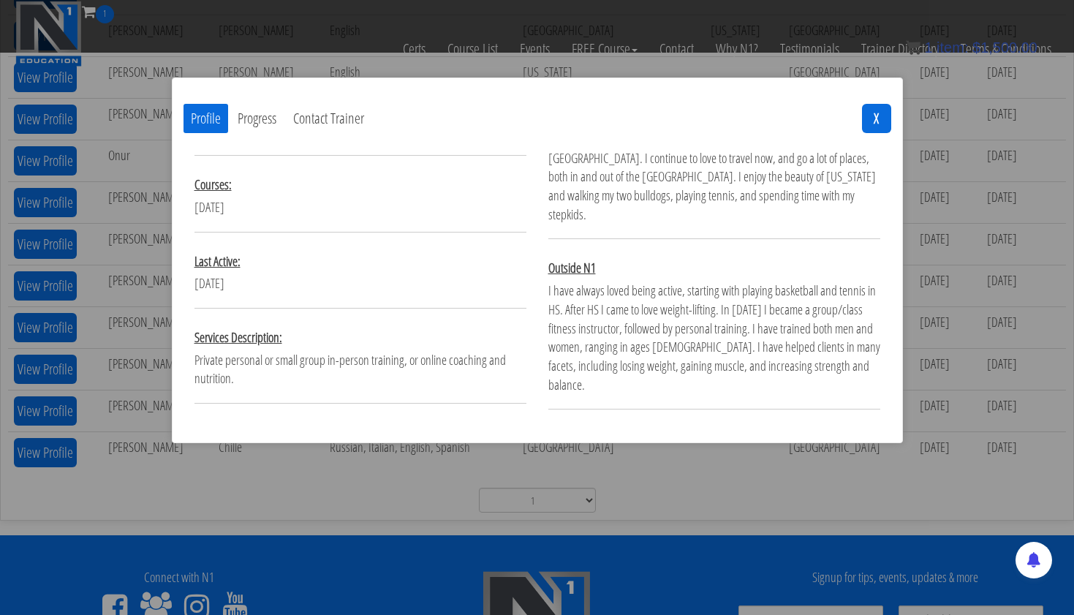
scroll to position [222, 0]
click at [255, 114] on button "Progress" at bounding box center [256, 118] width 53 height 29
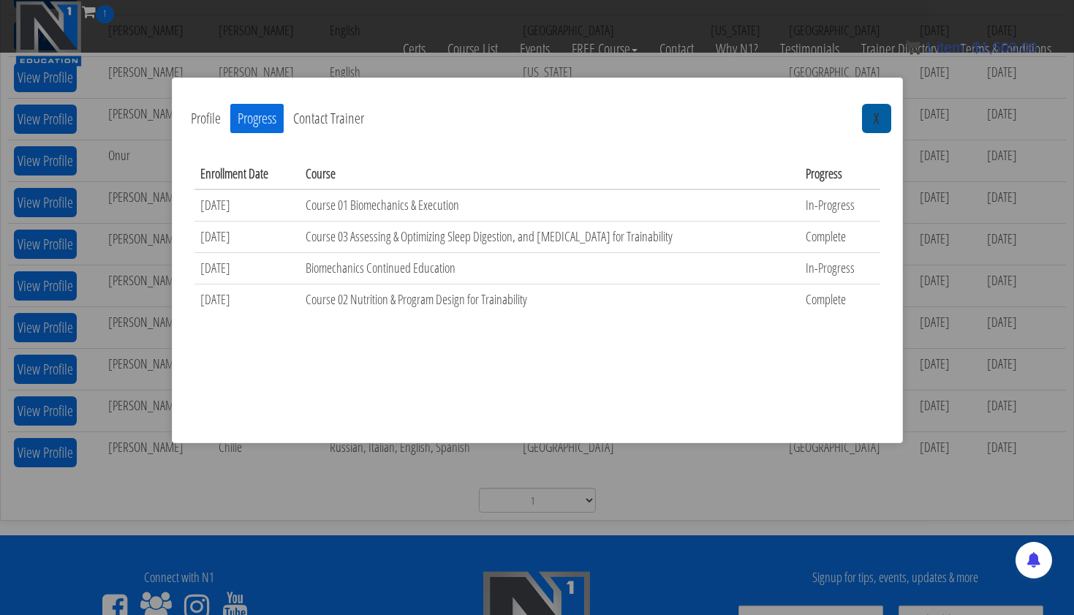
click at [875, 115] on button "X" at bounding box center [876, 118] width 29 height 29
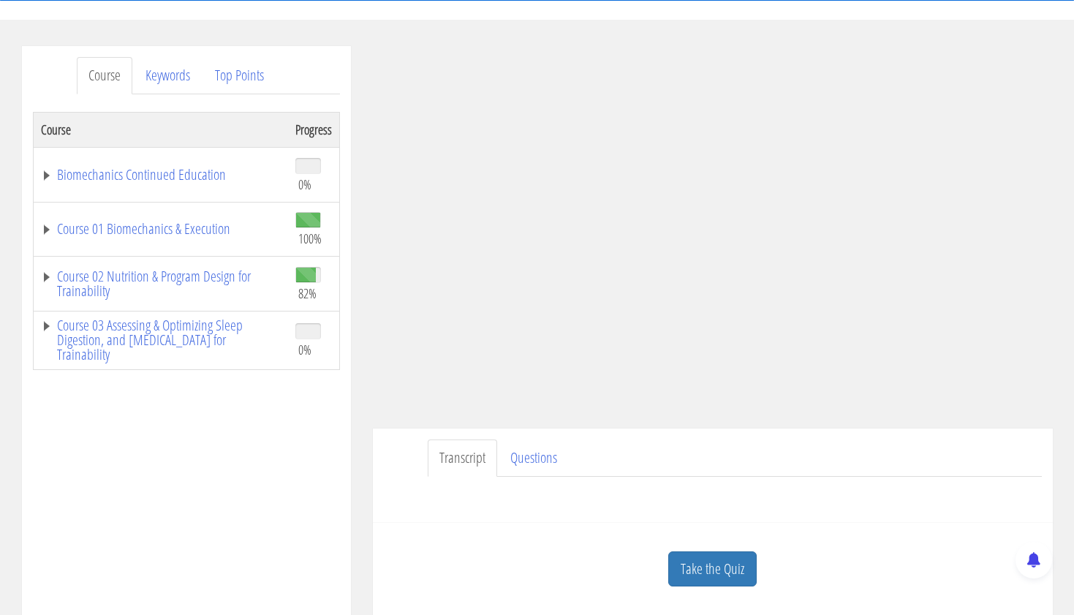
scroll to position [149, 0]
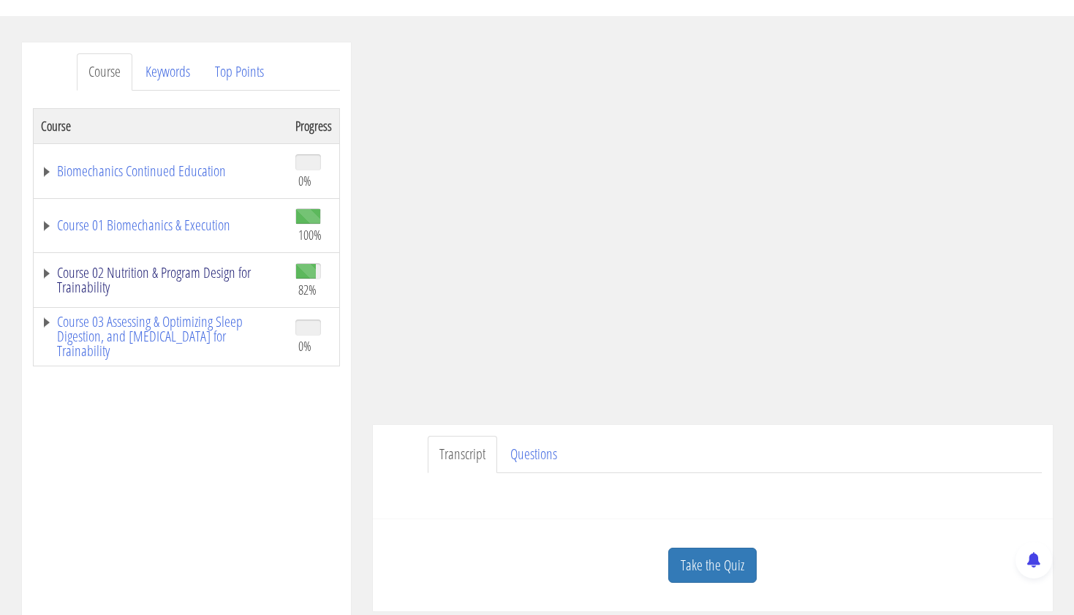
click at [170, 271] on link "Course 02 Nutrition & Program Design for Trainability" at bounding box center [161, 279] width 240 height 29
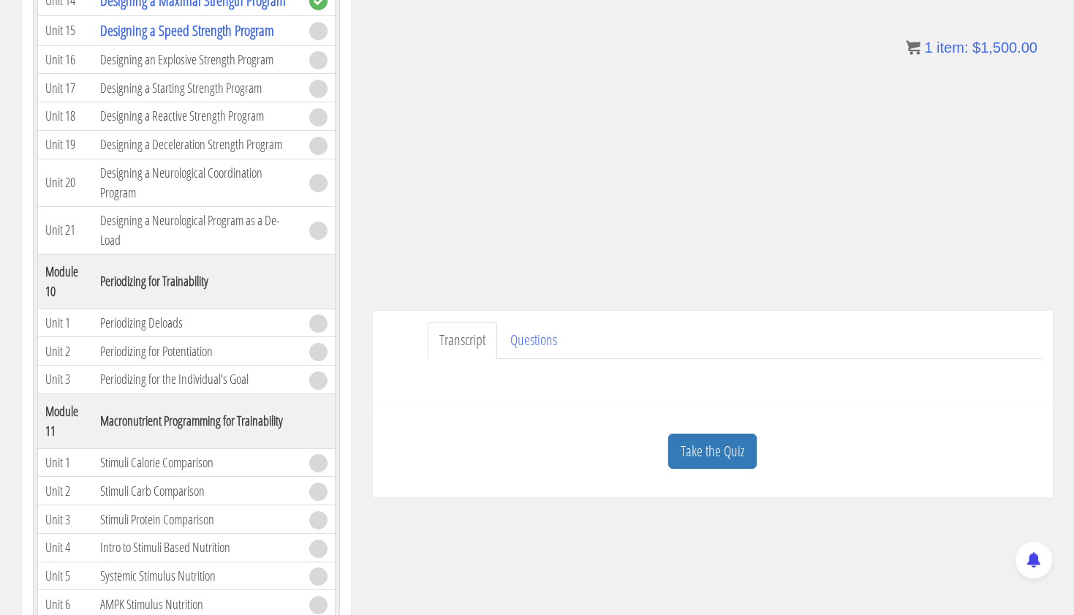
scroll to position [163, 0]
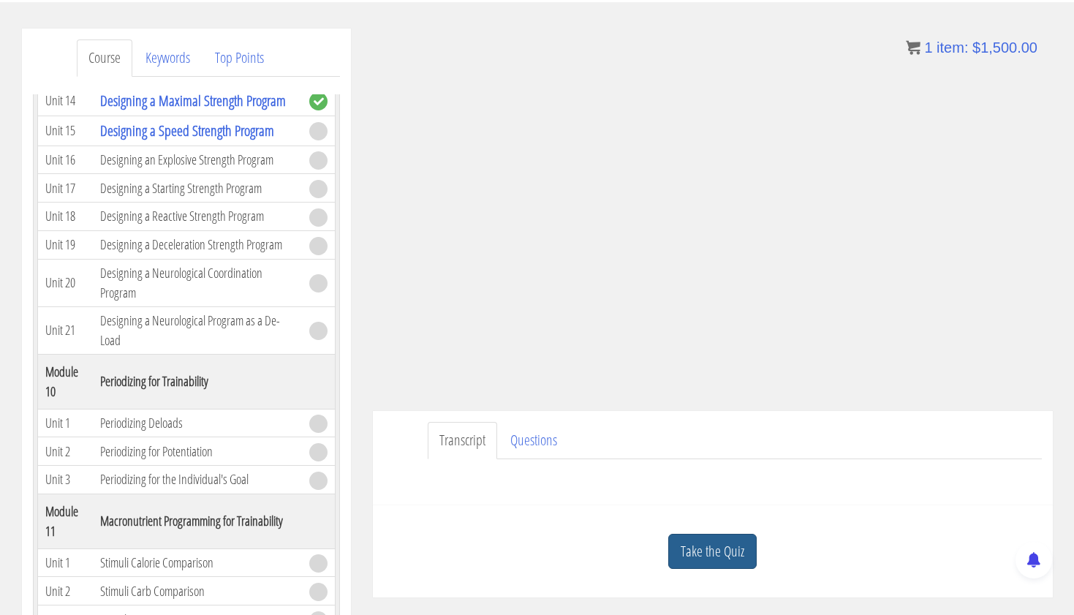
click at [707, 557] on link "Take the Quiz" at bounding box center [712, 552] width 88 height 36
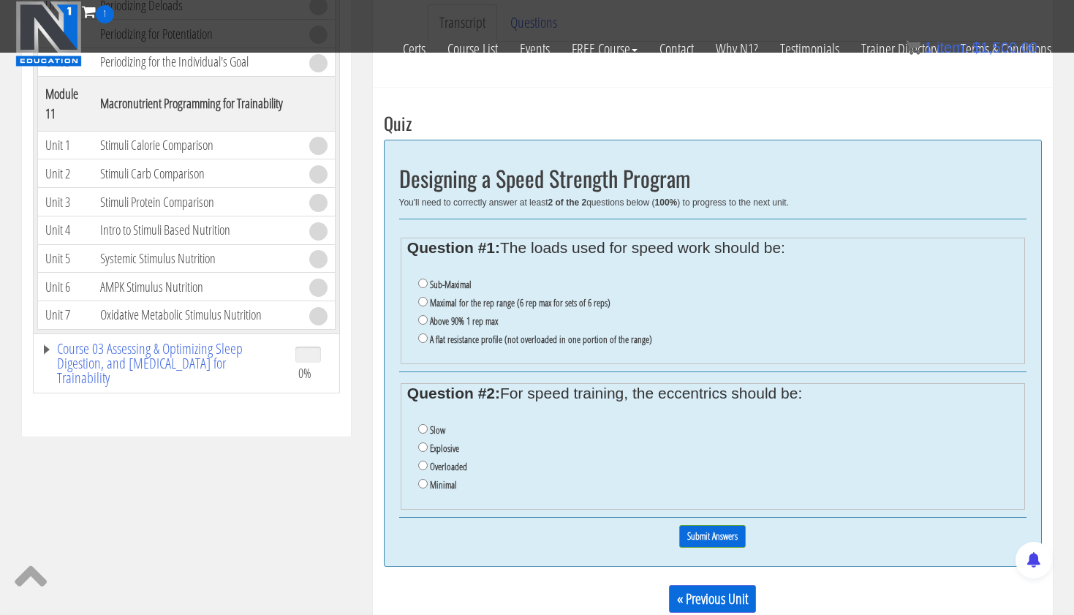
scroll to position [489, 0]
click at [421, 280] on input "Sub-Maximal" at bounding box center [423, 283] width 10 height 10
radio input "true"
click at [418, 423] on input "Slow" at bounding box center [423, 428] width 10 height 10
radio input "true"
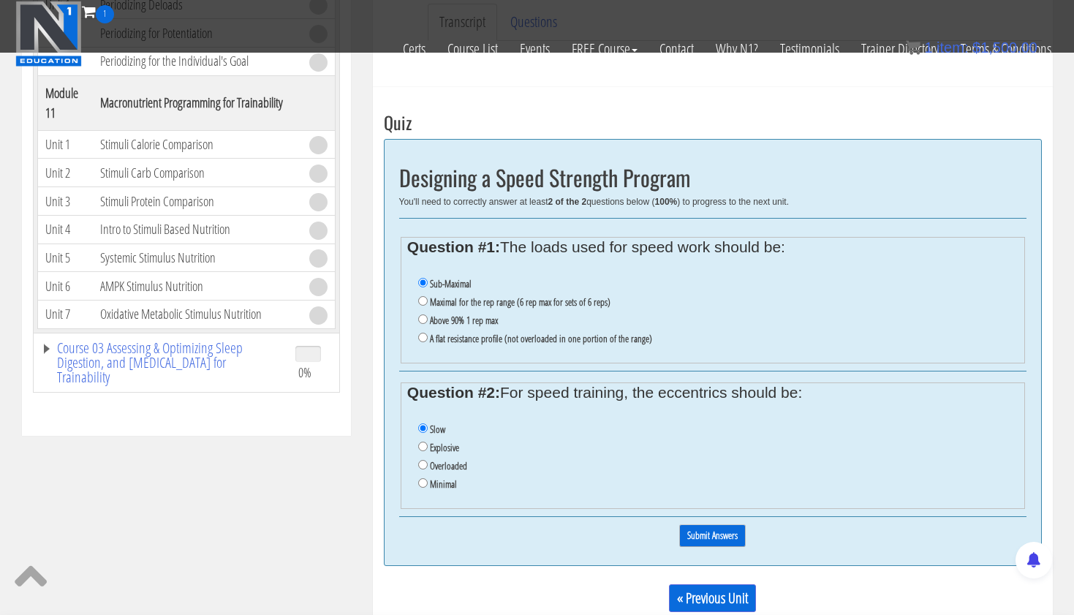
click at [708, 524] on input "Submit Answers" at bounding box center [712, 535] width 67 height 23
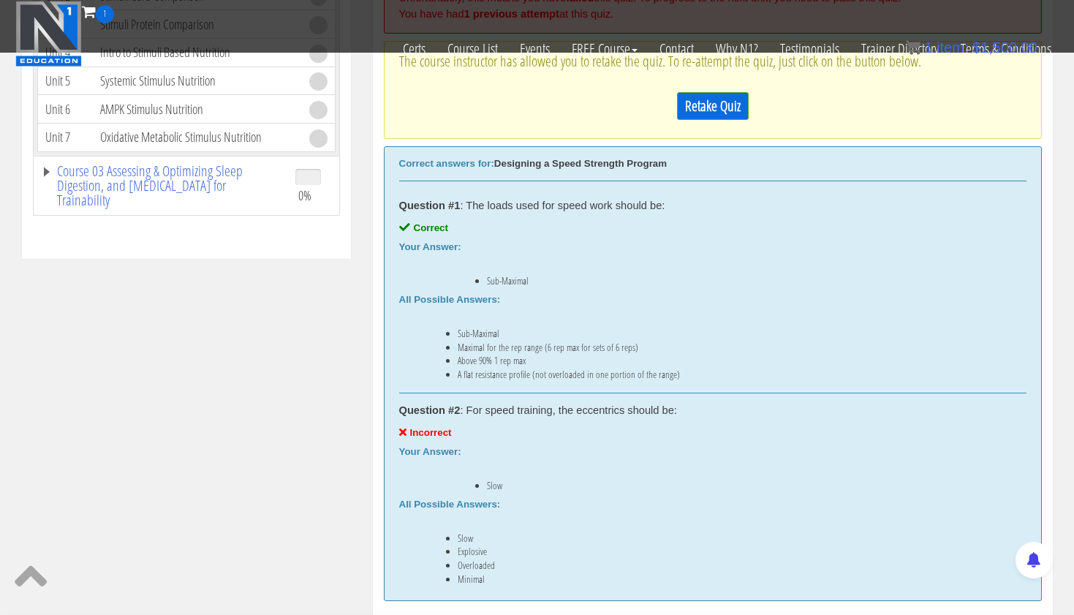
scroll to position [661, 0]
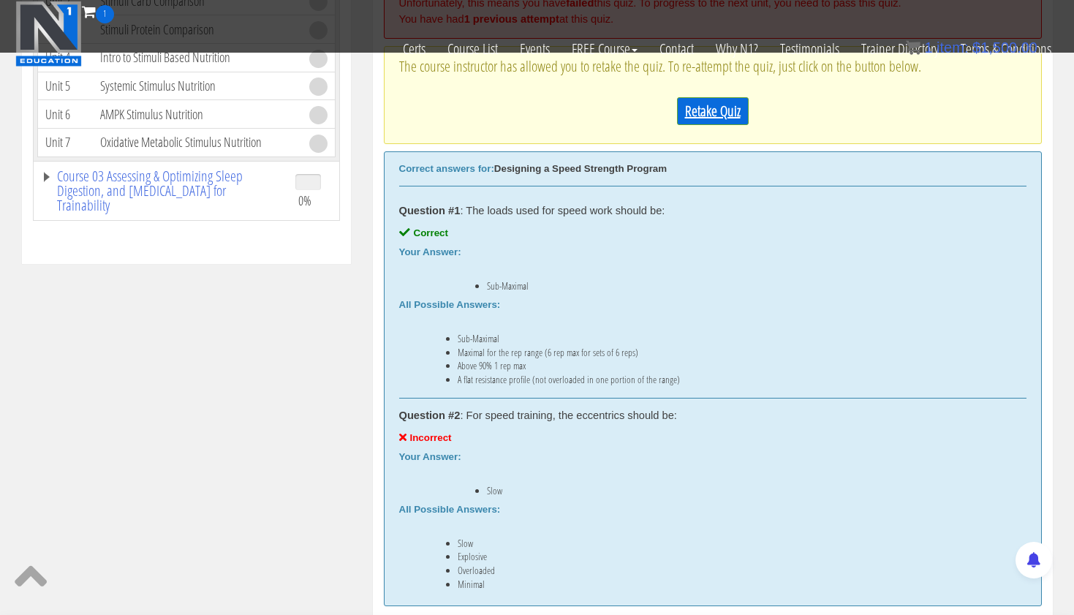
click at [694, 97] on link "Retake Quiz" at bounding box center [713, 111] width 72 height 28
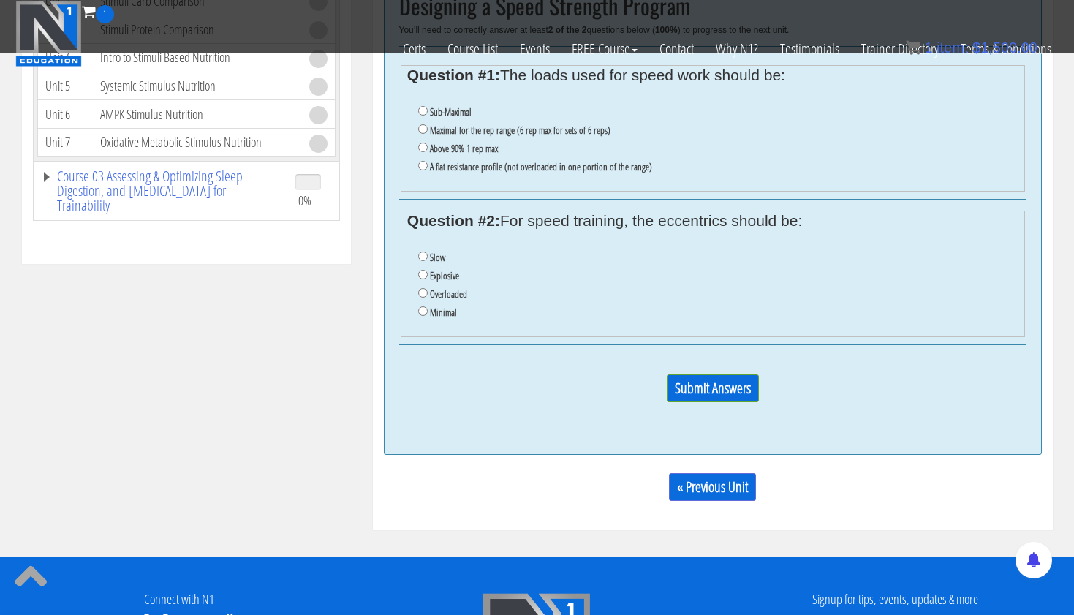
click at [422, 108] on input "Sub-Maximal" at bounding box center [423, 111] width 10 height 10
radio input "true"
click at [427, 304] on li "Minimal" at bounding box center [718, 313] width 600 height 18
click at [425, 306] on input "Minimal" at bounding box center [423, 311] width 10 height 10
radio input "true"
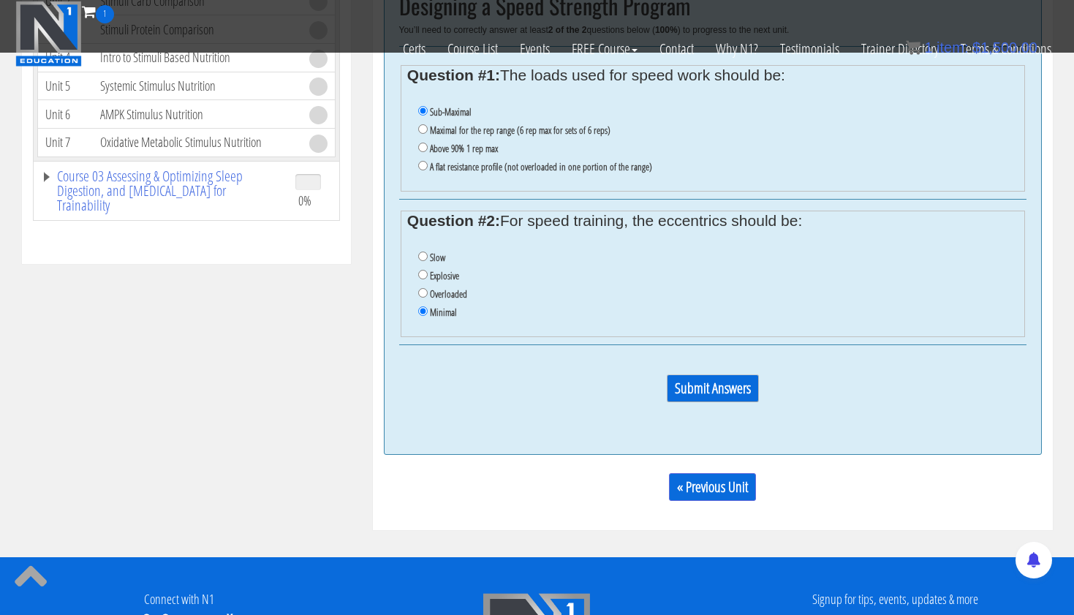
click at [704, 374] on input "Submit Answers" at bounding box center [713, 388] width 92 height 28
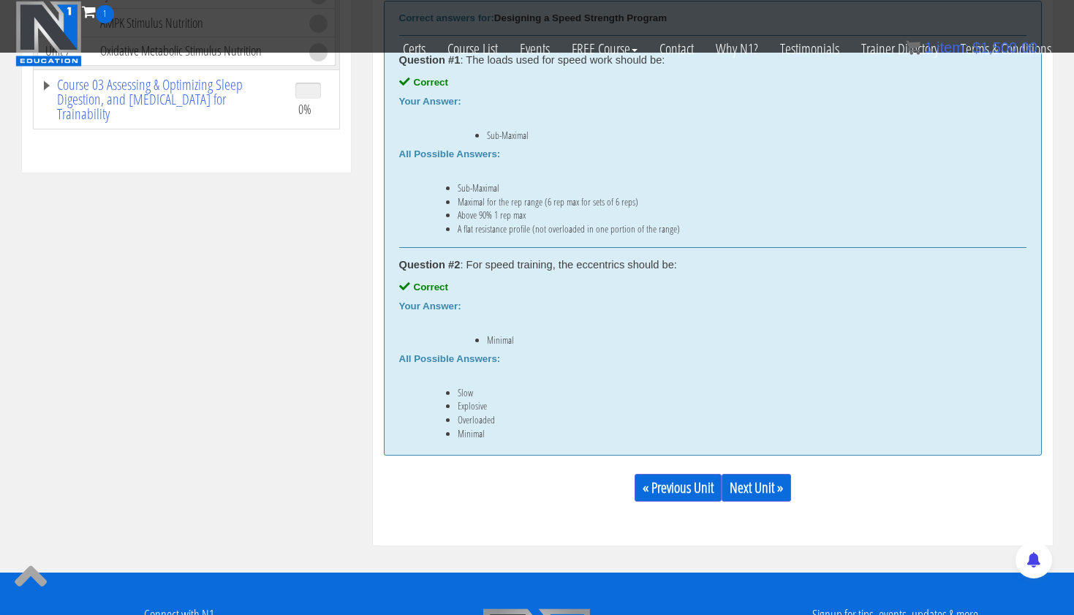
scroll to position [784, 0]
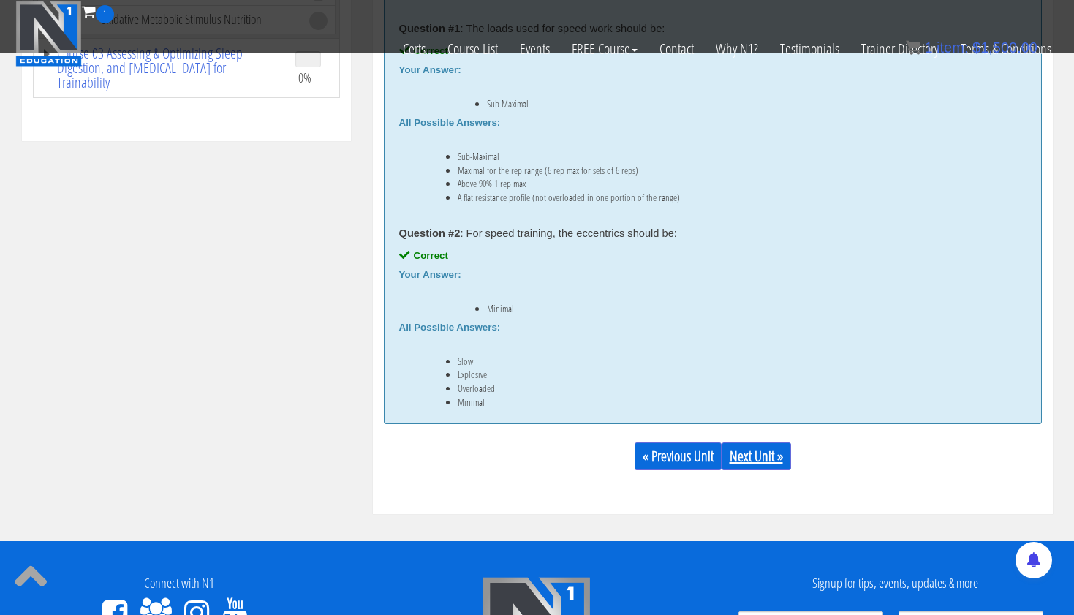
click at [761, 453] on link "Next Unit »" at bounding box center [756, 456] width 69 height 28
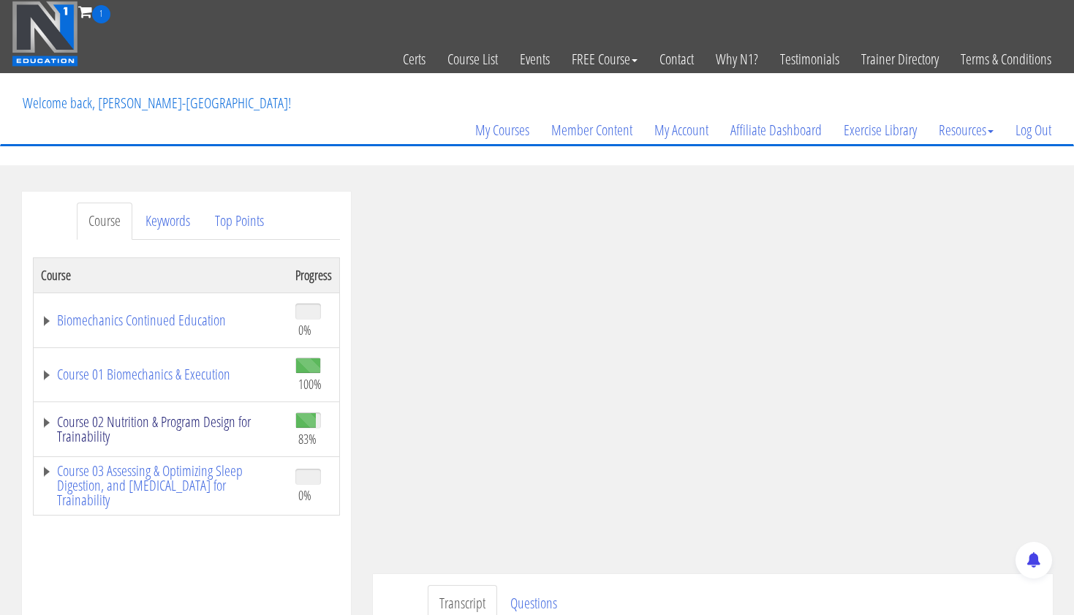
click at [67, 423] on link "Course 02 Nutrition & Program Design for Trainability" at bounding box center [161, 429] width 240 height 29
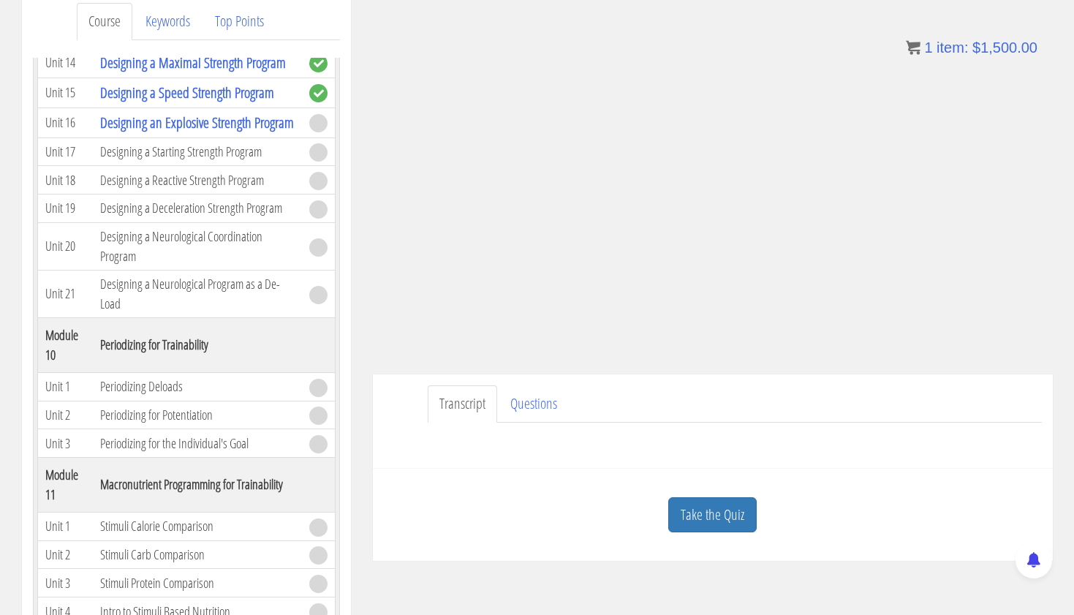
scroll to position [246, 0]
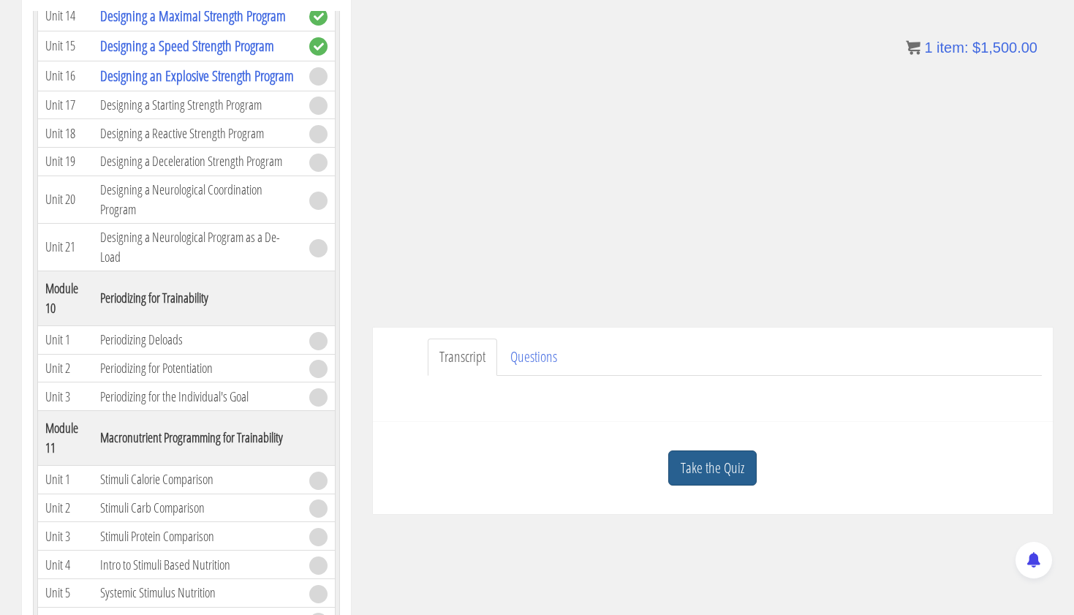
click at [699, 470] on link "Take the Quiz" at bounding box center [712, 469] width 88 height 36
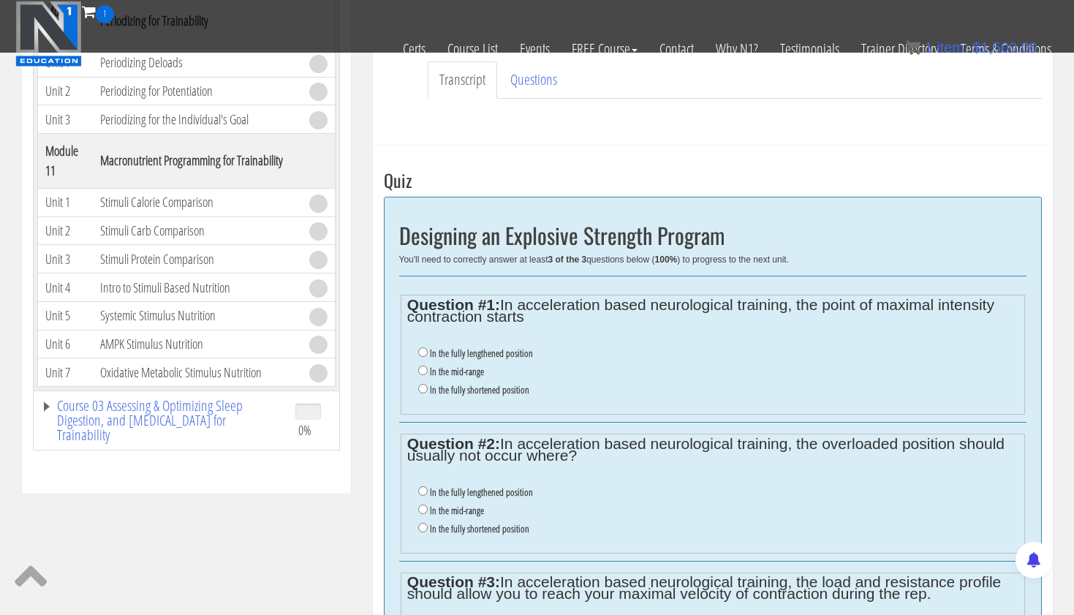
scroll to position [434, 0]
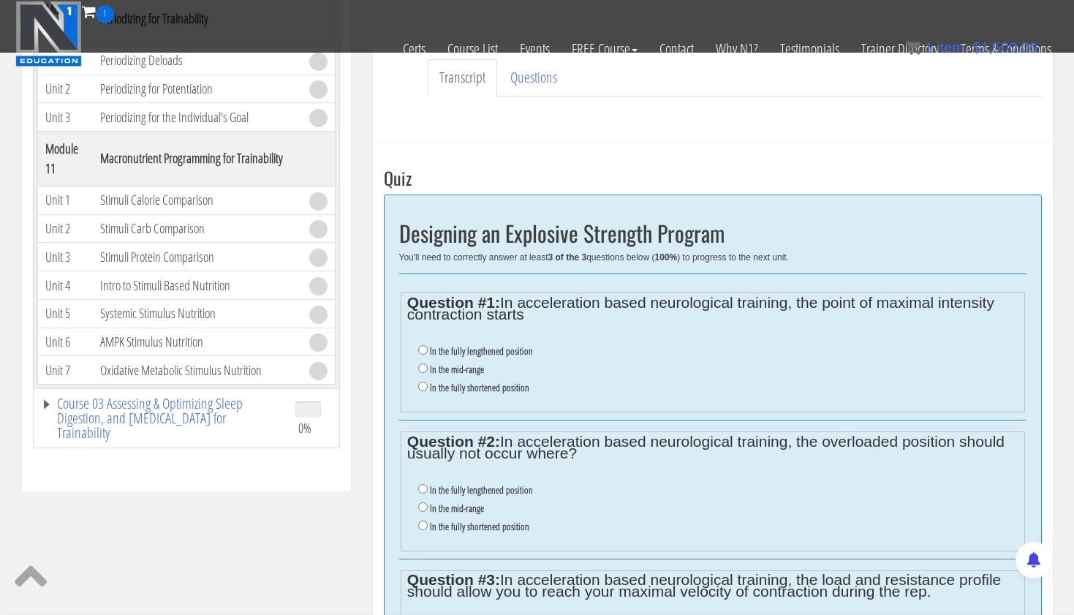
click at [422, 364] on input "In the mid-range" at bounding box center [423, 368] width 10 height 10
radio input "true"
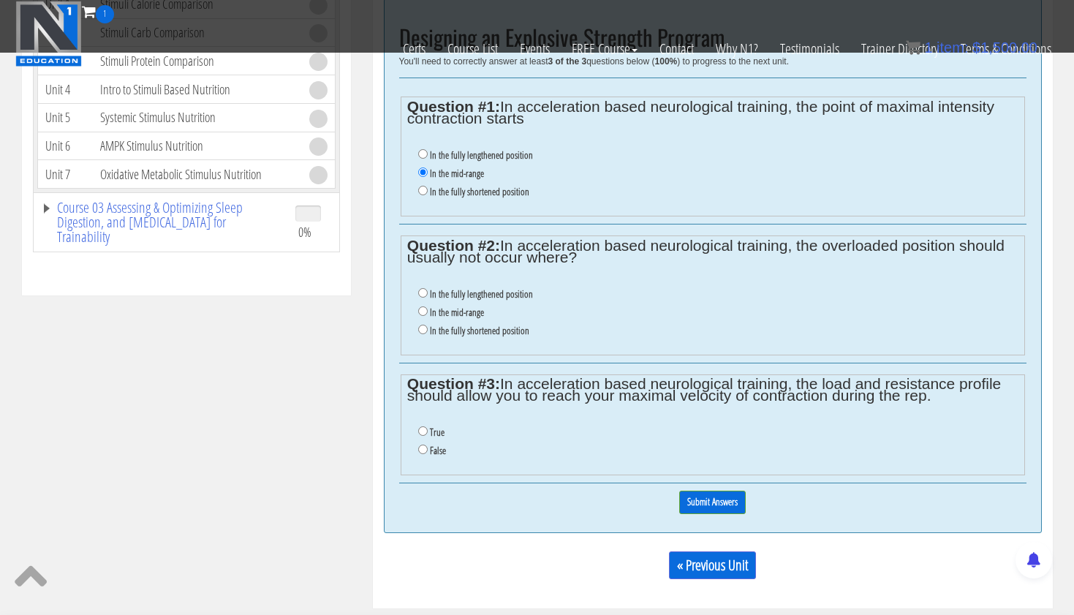
scroll to position [630, 0]
click at [418, 444] on input "False" at bounding box center [423, 449] width 10 height 10
radio input "true"
click at [421, 289] on li "In the fully lengthened position" at bounding box center [718, 294] width 600 height 18
click at [421, 287] on input "In the fully lengthened position" at bounding box center [423, 292] width 10 height 10
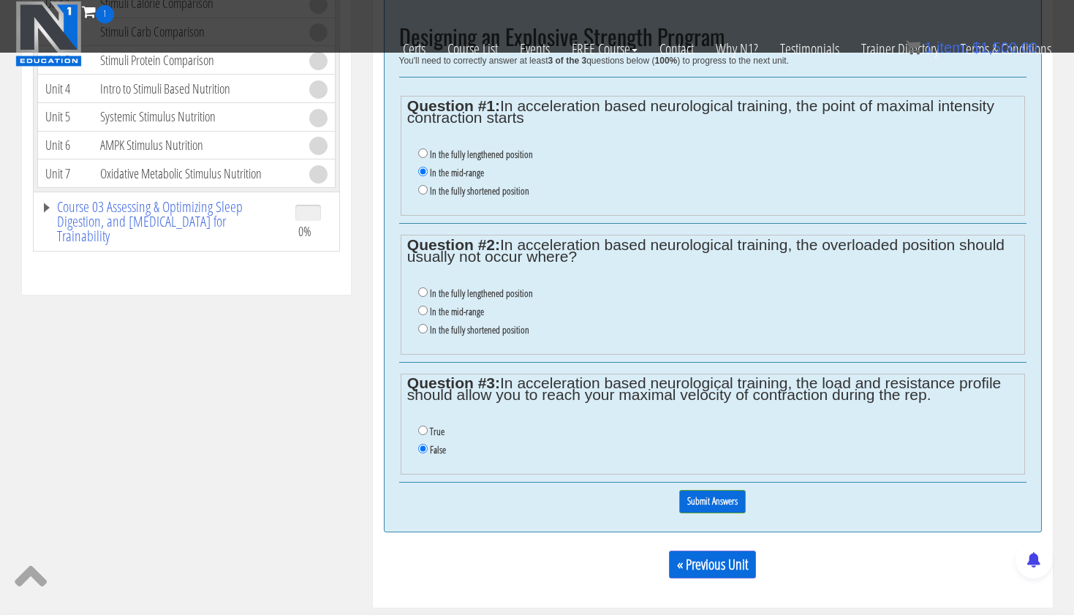
radio input "true"
click at [701, 490] on input "Submit Answers" at bounding box center [712, 501] width 67 height 23
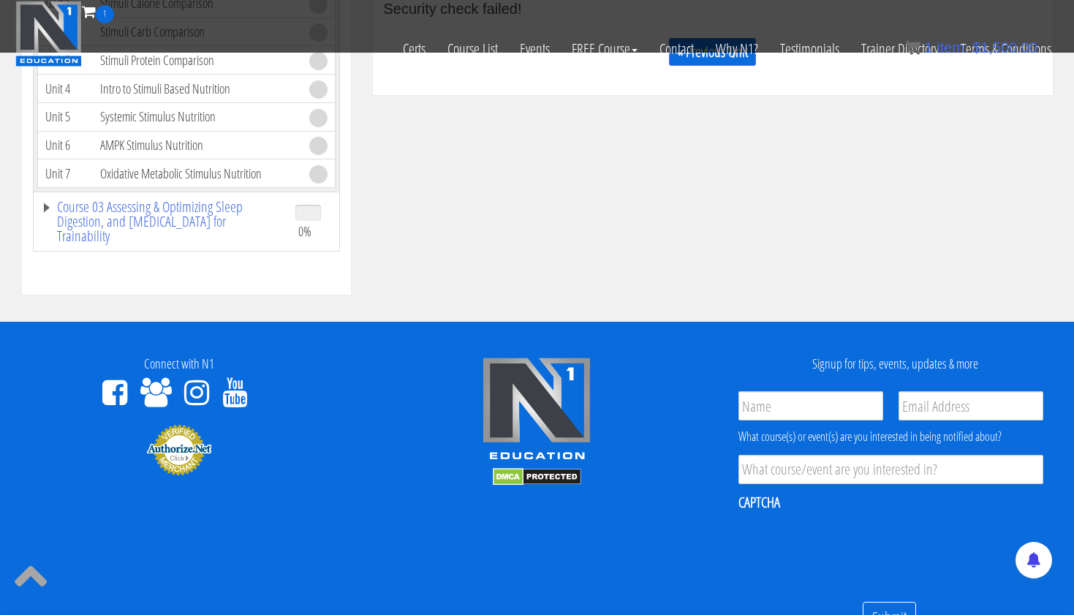
scroll to position [554, 0]
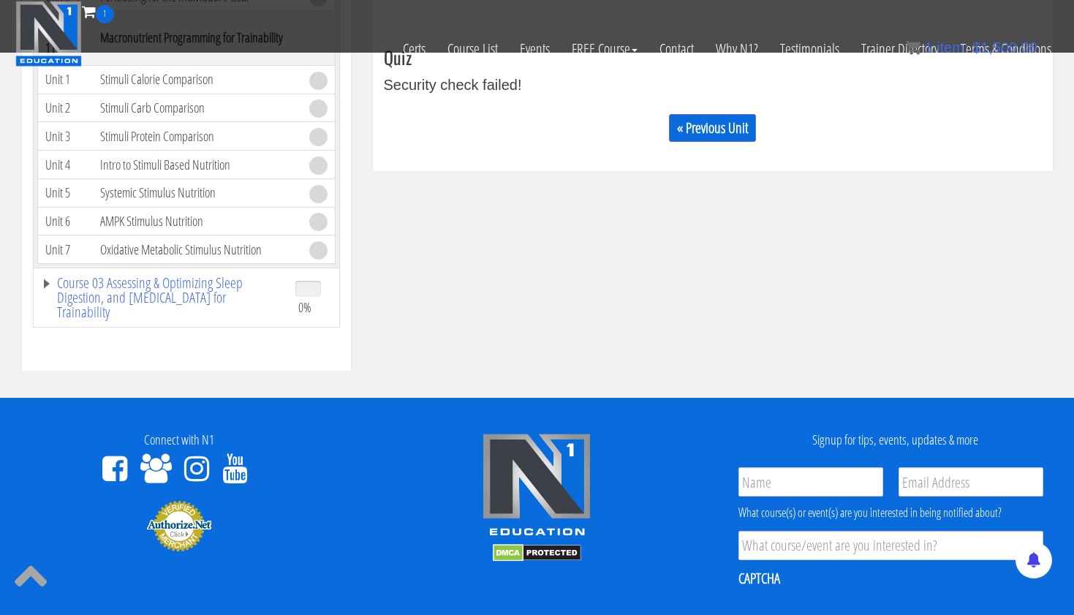
click at [701, 477] on div at bounding box center [537, 498] width 336 height 130
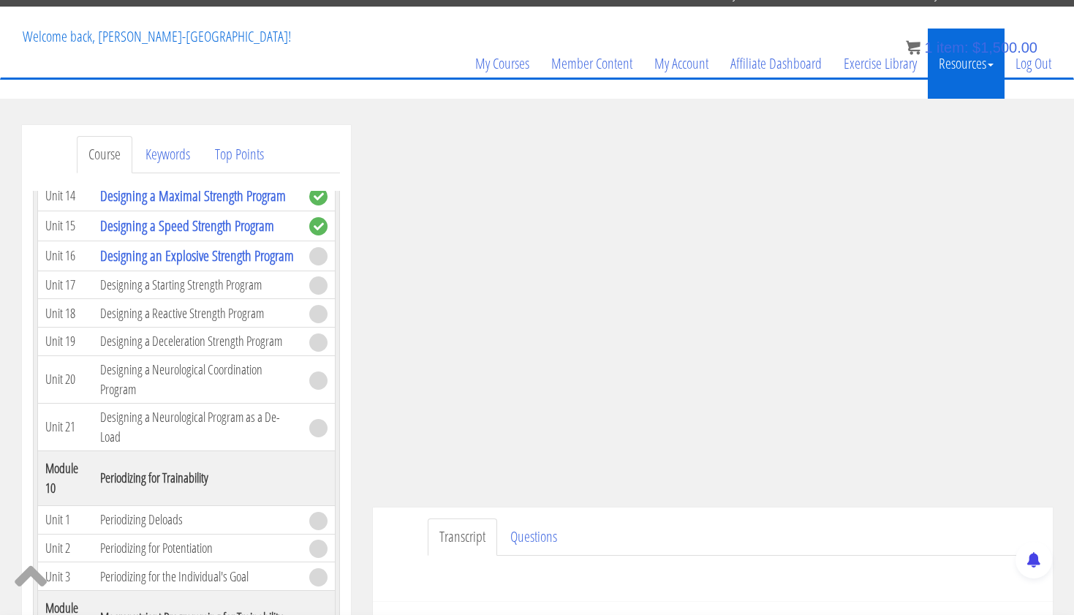
scroll to position [21, 0]
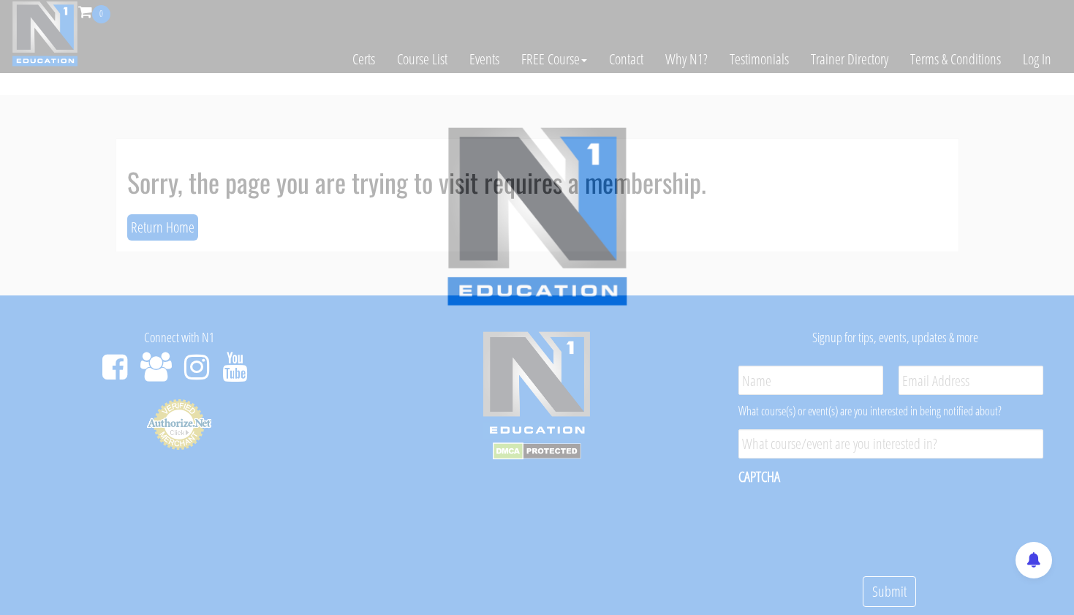
scroll to position [21, 0]
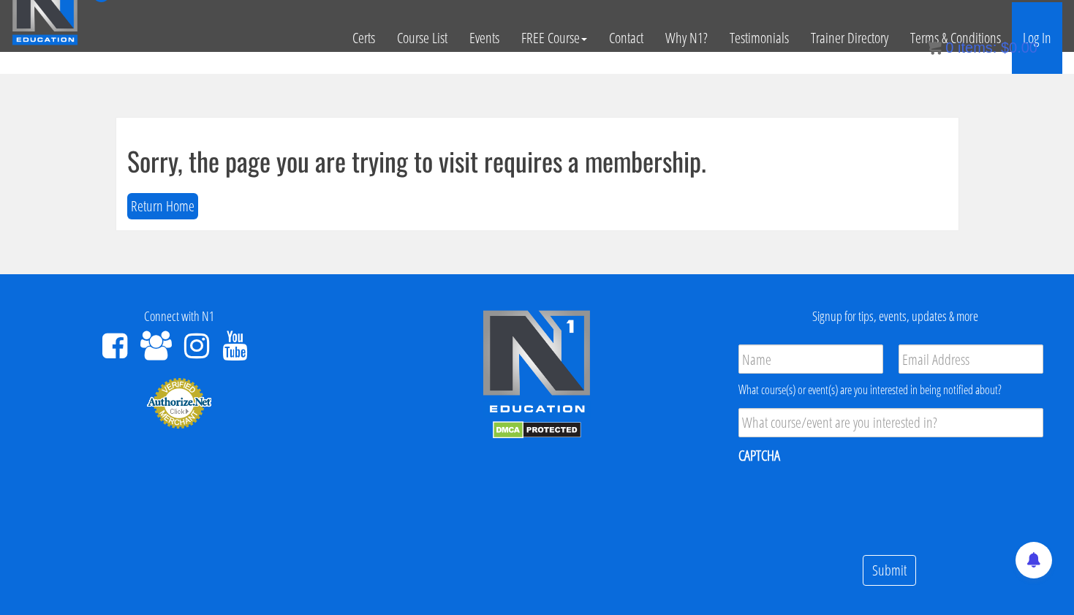
click at [1046, 36] on link "Log In" at bounding box center [1037, 38] width 50 height 72
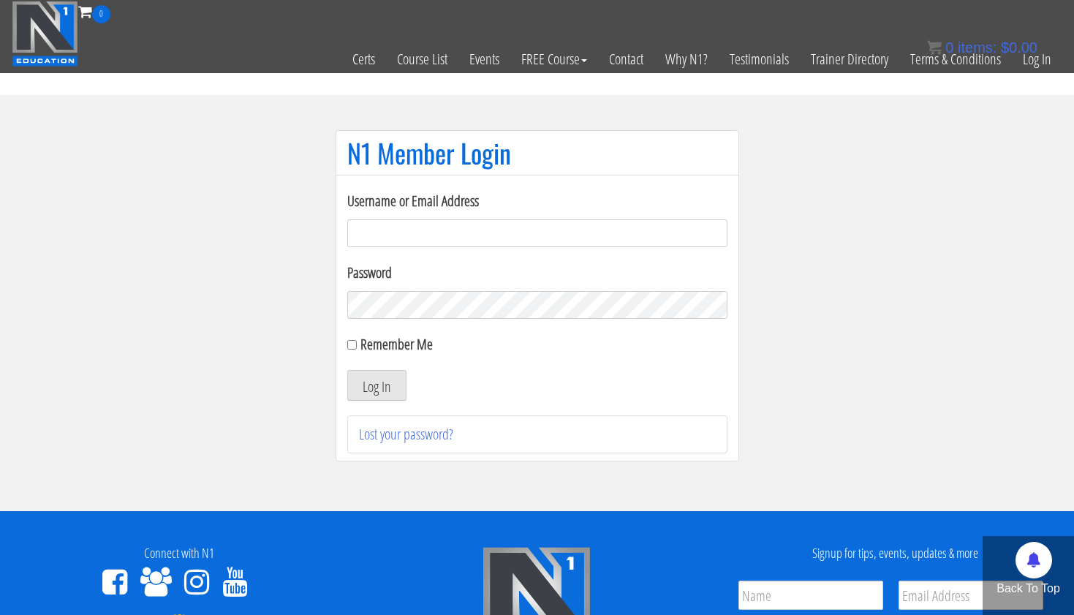
type input "[EMAIL_ADDRESS][DOMAIN_NAME]"
click at [376, 385] on button "Log In" at bounding box center [376, 385] width 59 height 31
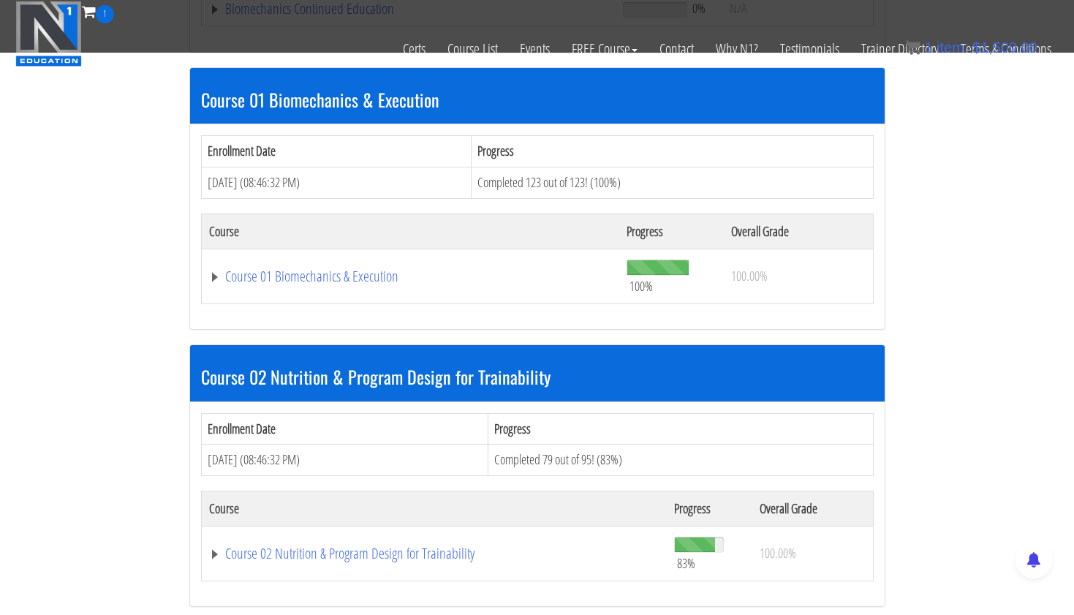
scroll to position [455, 0]
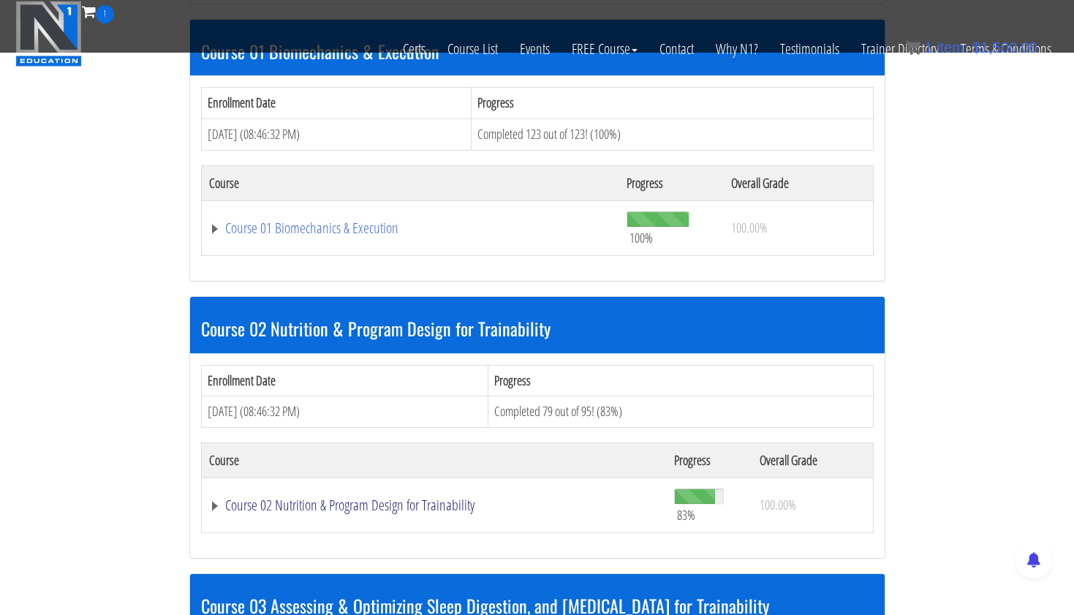
click at [355, 498] on link "Course 02 Nutrition & Program Design for Trainability" at bounding box center [434, 505] width 451 height 15
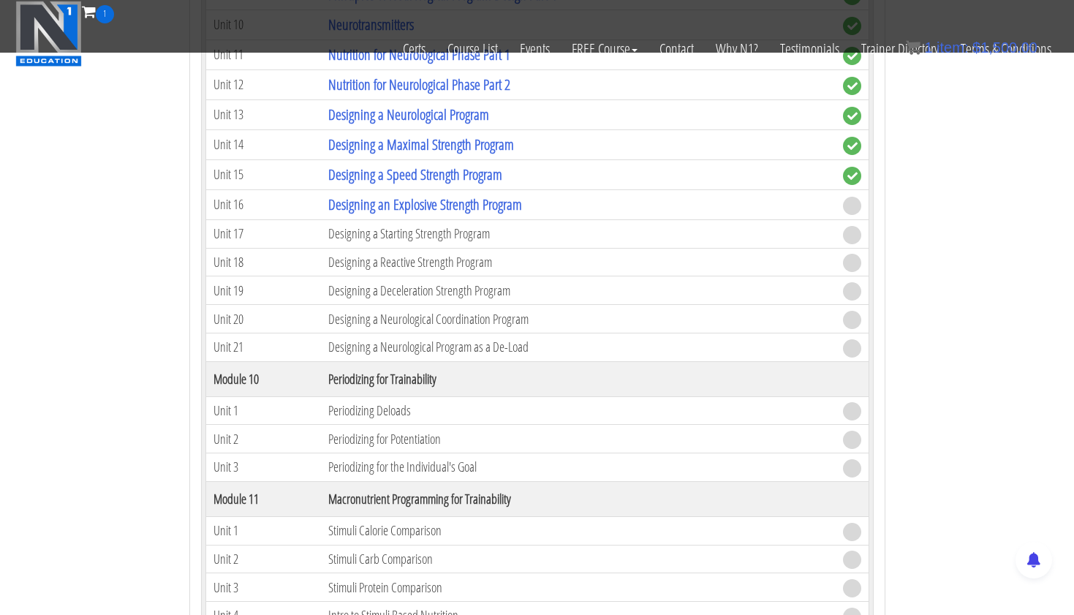
scroll to position [3511, 0]
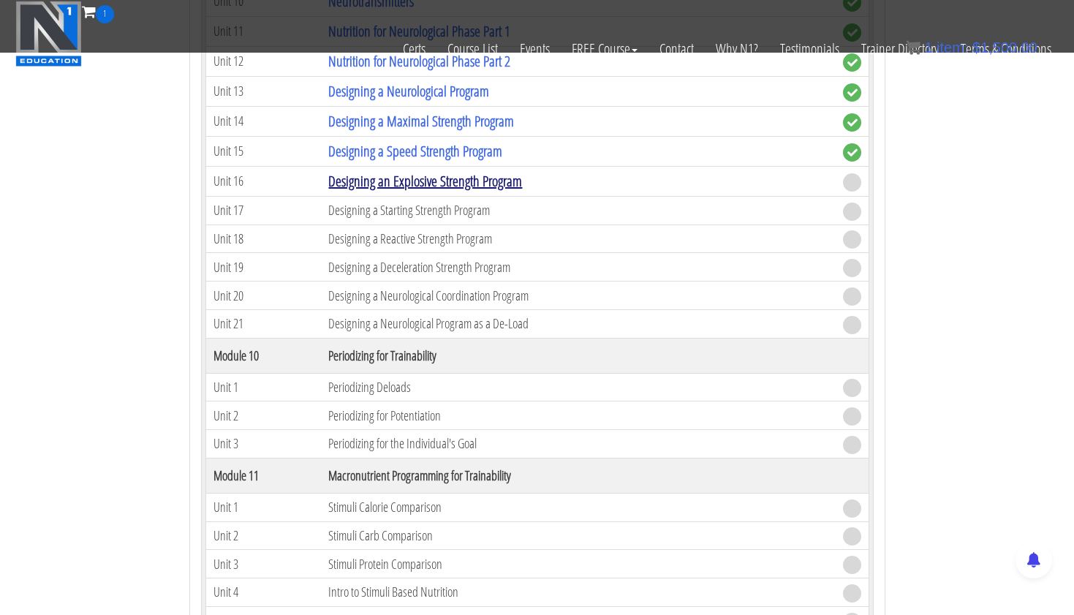
click at [520, 178] on link "Designing an Explosive Strength Program" at bounding box center [425, 181] width 194 height 20
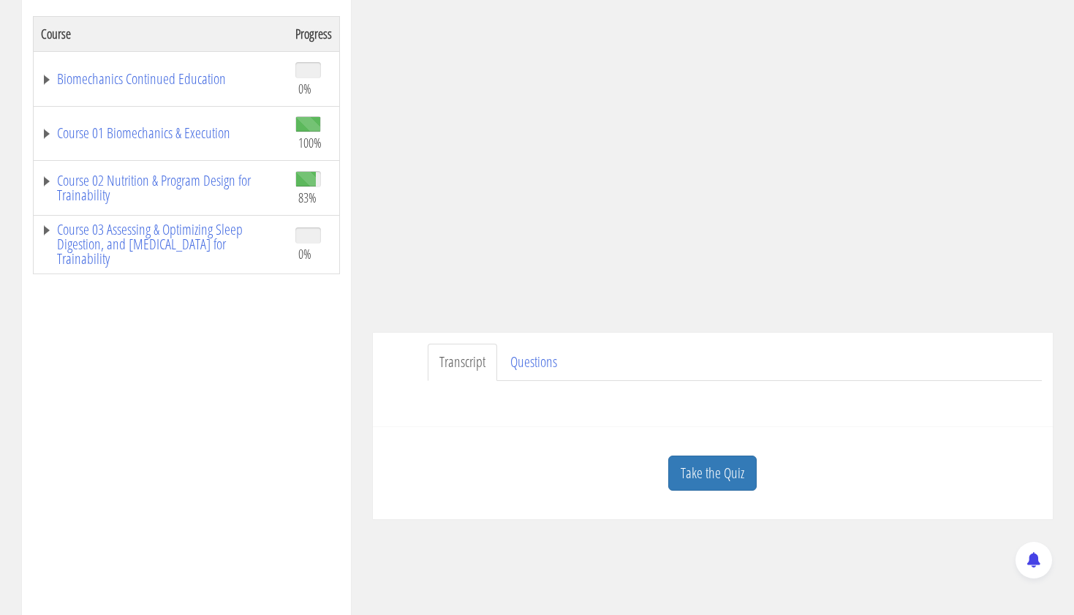
scroll to position [265, 0]
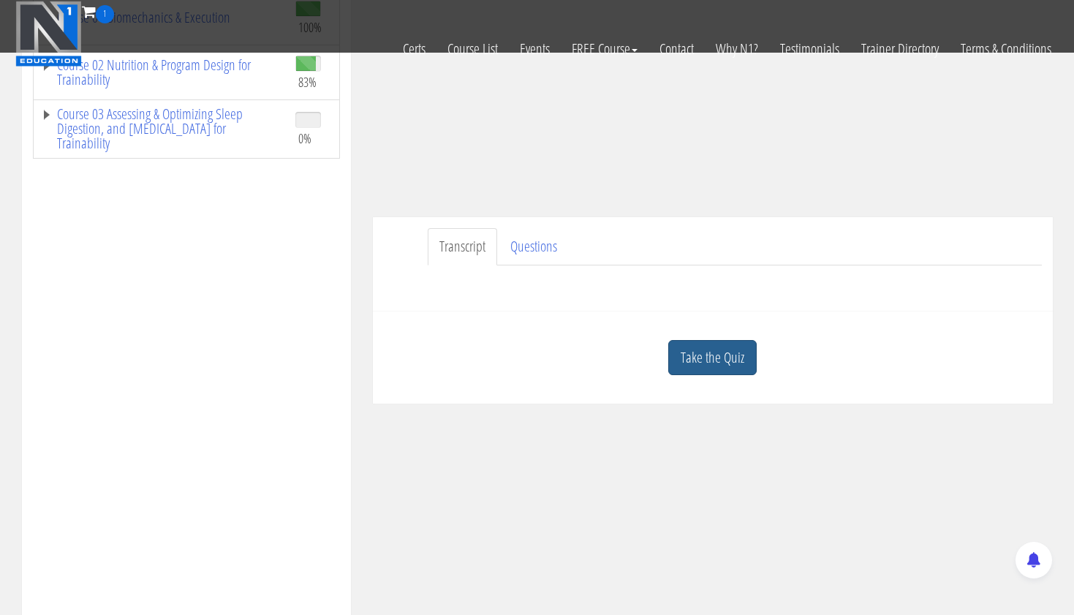
click at [713, 359] on link "Take the Quiz" at bounding box center [712, 358] width 88 height 36
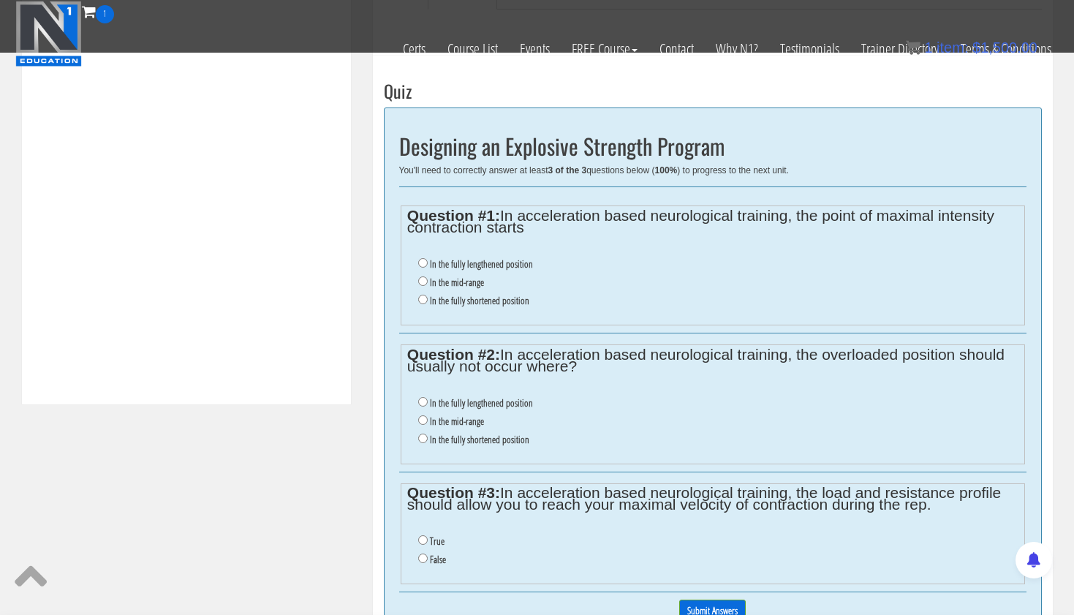
scroll to position [530, 0]
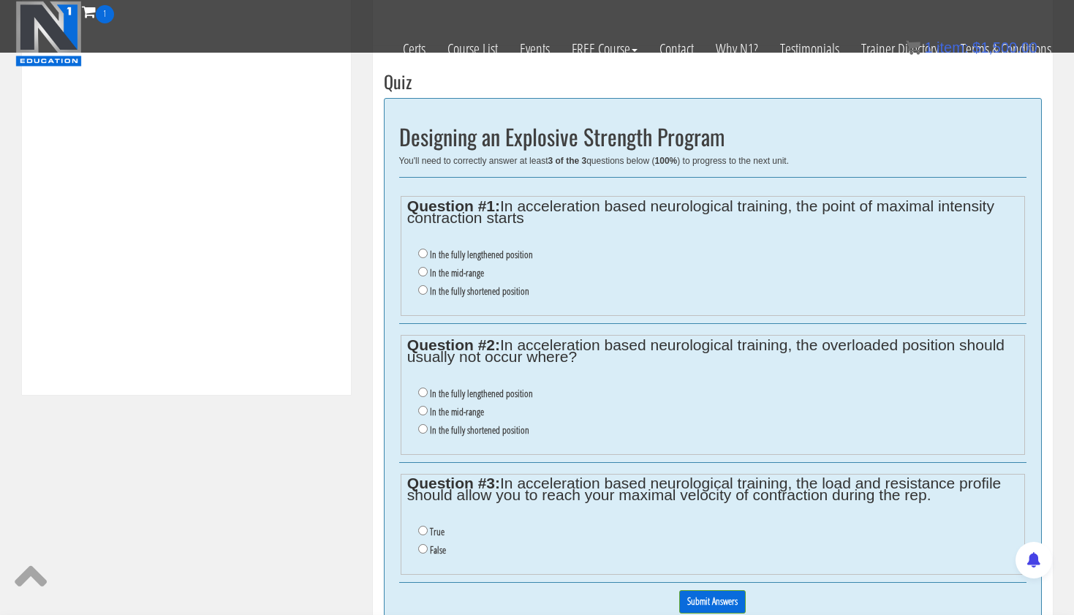
click at [423, 275] on li "In the mid-range" at bounding box center [718, 273] width 600 height 18
click at [421, 251] on input "In the fully lengthened position" at bounding box center [423, 254] width 10 height 10
radio input "true"
click at [421, 268] on input "In the mid-range" at bounding box center [423, 272] width 10 height 10
radio input "true"
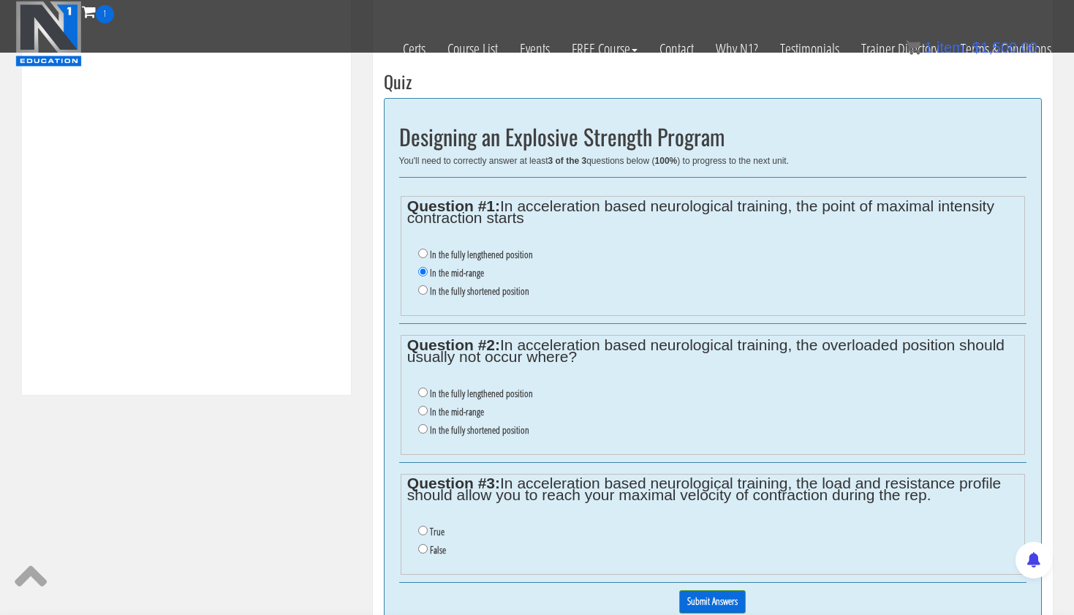
click at [421, 424] on input "In the fully shortened position" at bounding box center [423, 429] width 10 height 10
radio input "true"
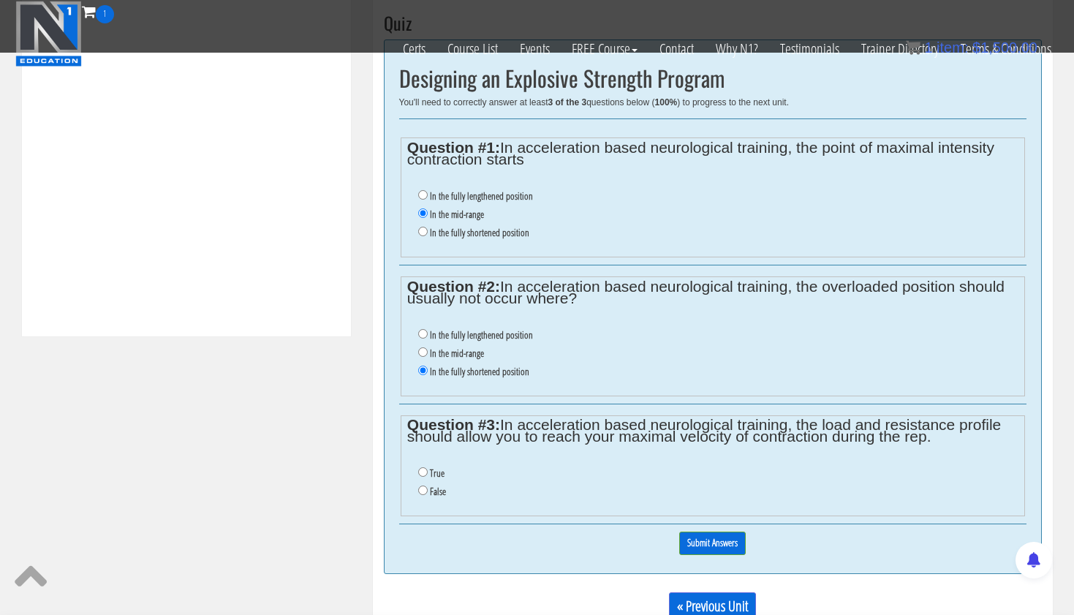
scroll to position [608, 0]
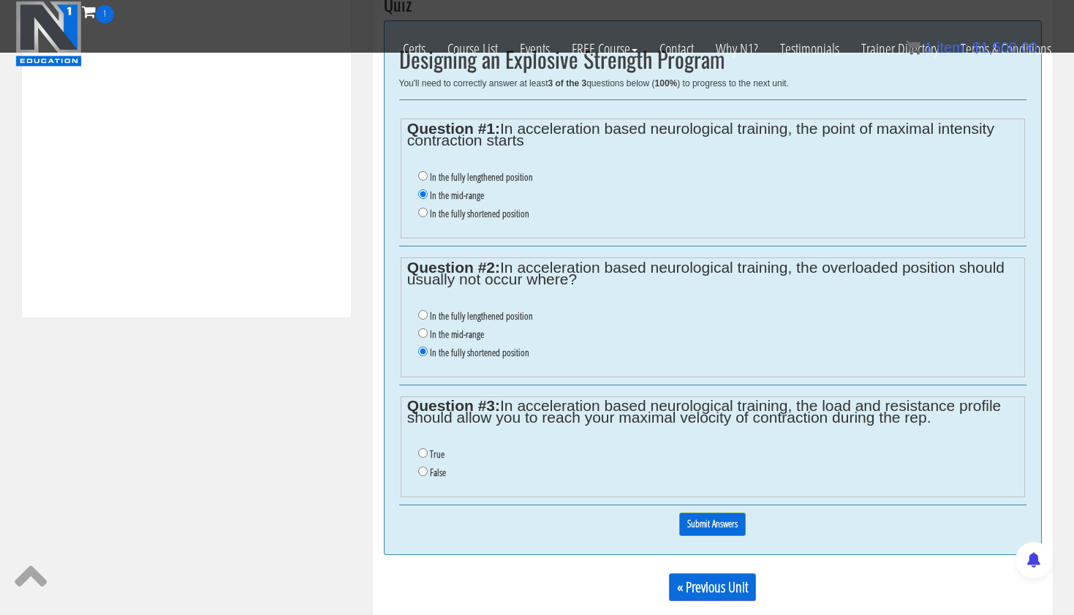
click at [421, 448] on input "True" at bounding box center [423, 453] width 10 height 10
radio input "true"
click at [699, 513] on input "Submit Answers" at bounding box center [712, 524] width 67 height 23
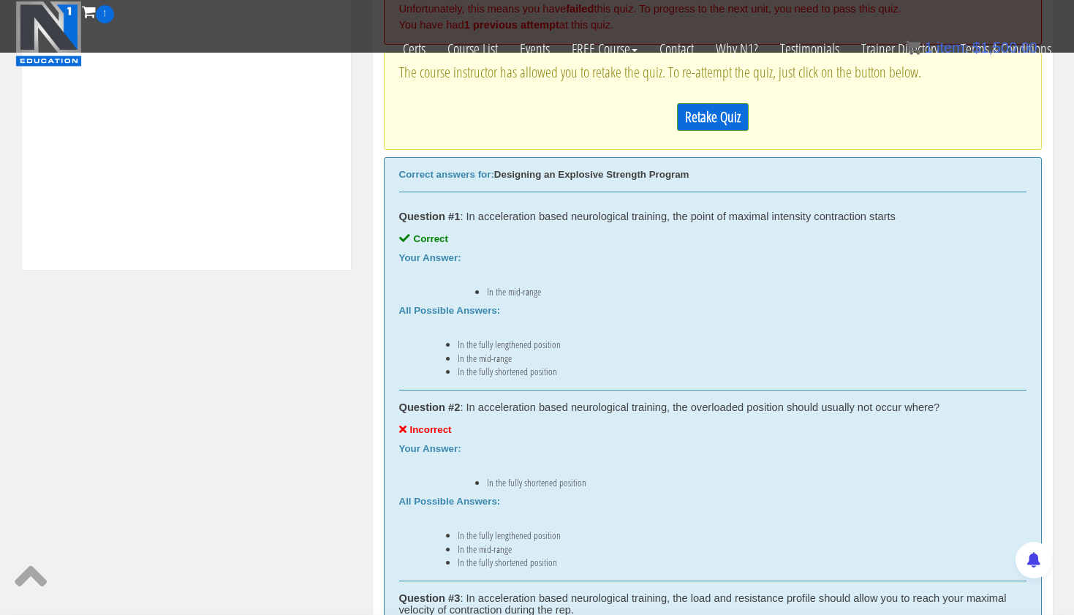
scroll to position [638, 0]
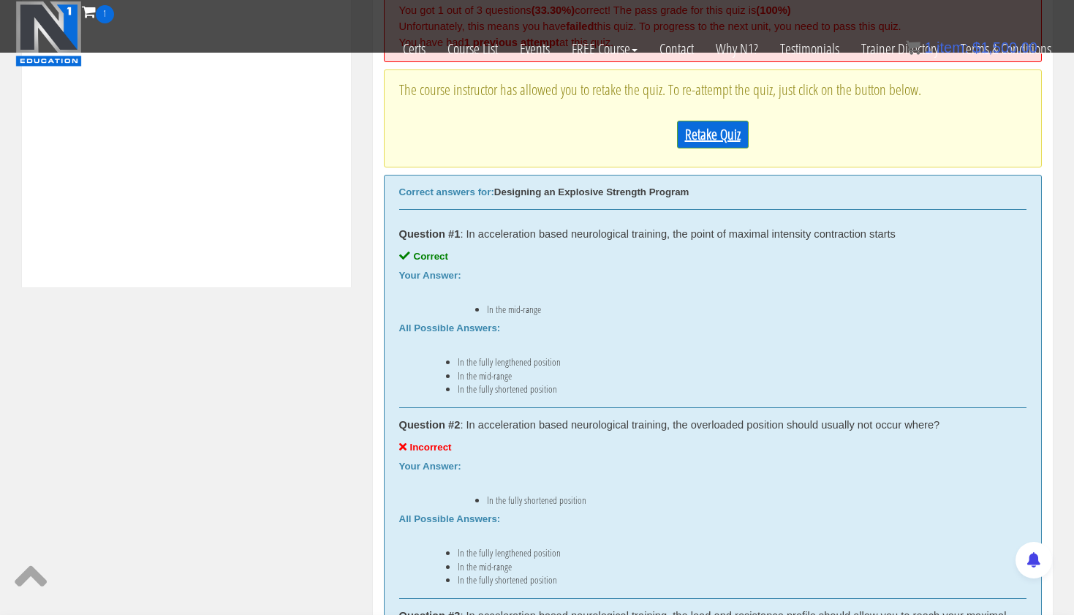
click at [725, 133] on link "Retake Quiz" at bounding box center [713, 135] width 72 height 28
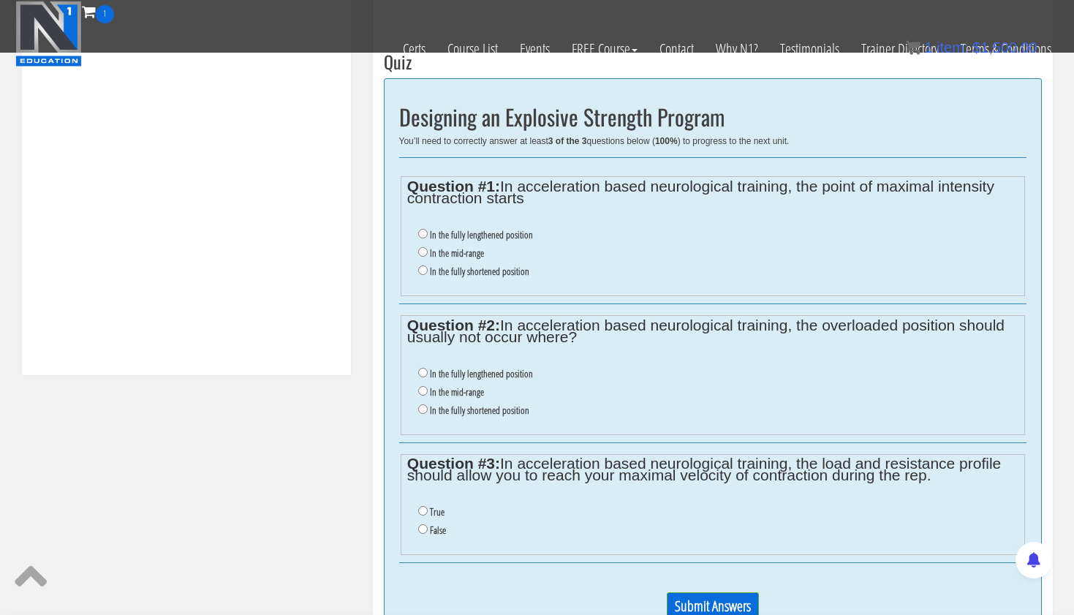
scroll to position [518, 0]
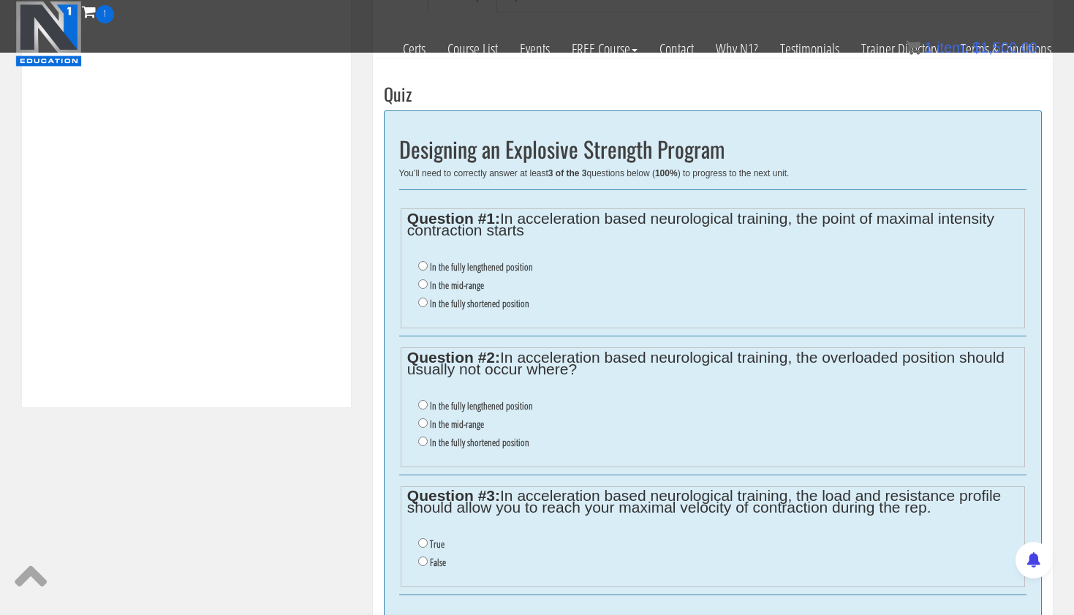
click at [456, 281] on label "In the mid-range" at bounding box center [457, 285] width 54 height 12
click at [428, 281] on input "In the mid-range" at bounding box center [423, 284] width 10 height 10
radio input "true"
click at [455, 390] on ul "In the fully lengthened position In the mid-range In the fully shortened positi…" at bounding box center [712, 424] width 611 height 69
click at [440, 400] on label "In the fully lengthened position" at bounding box center [481, 406] width 103 height 12
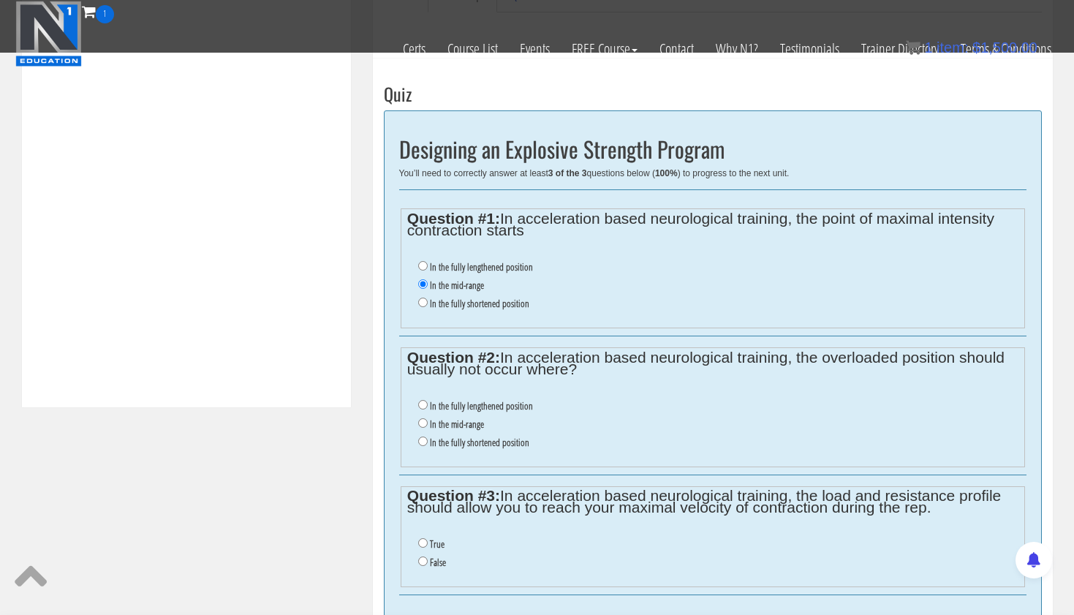
click at [428, 400] on input "In the fully lengthened position" at bounding box center [423, 405] width 10 height 10
radio input "true"
click at [423, 557] on input "False" at bounding box center [423, 562] width 10 height 10
radio input "true"
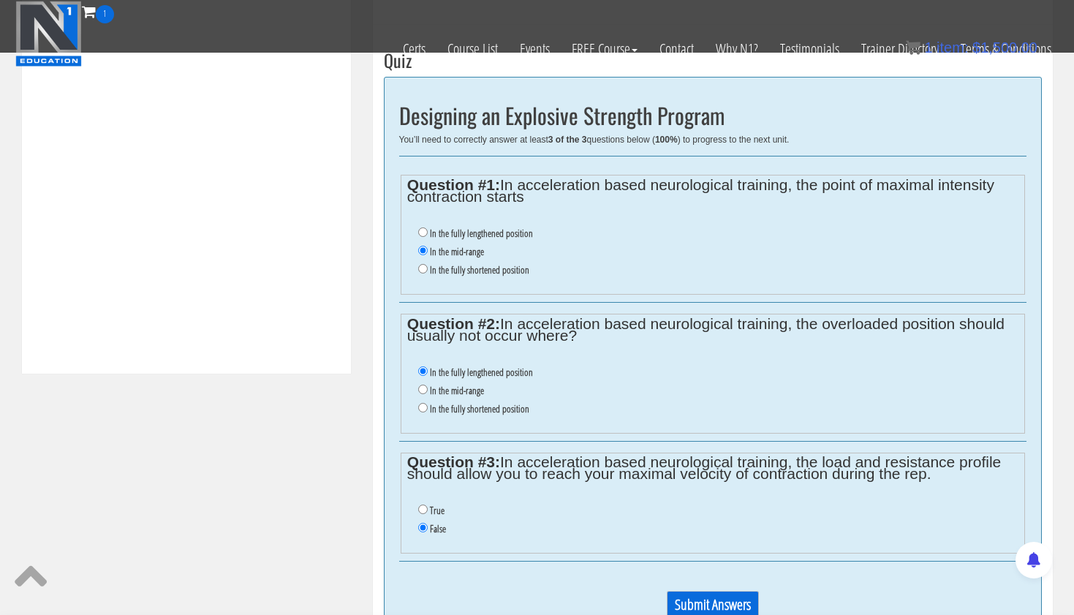
scroll to position [559, 0]
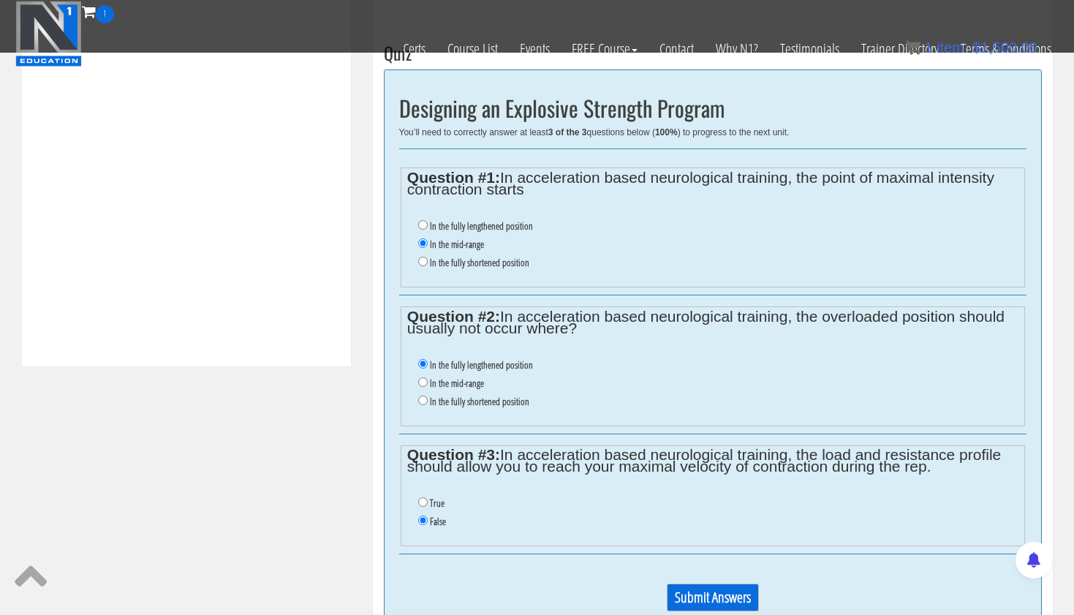
click at [693, 584] on input "Submit Answers" at bounding box center [713, 598] width 92 height 28
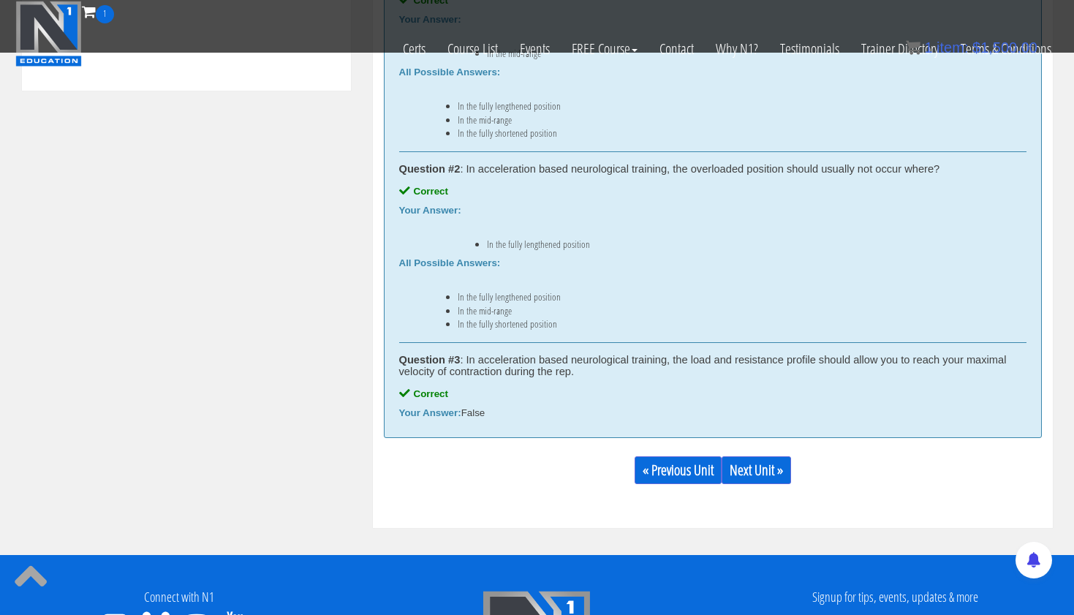
scroll to position [836, 0]
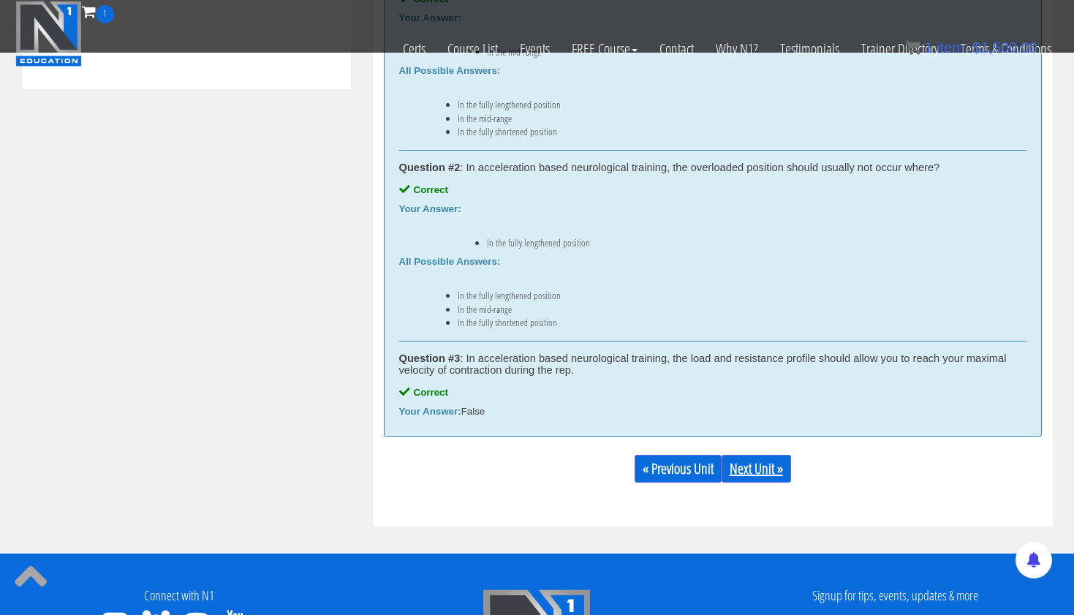
click at [782, 464] on link "Next Unit »" at bounding box center [756, 469] width 69 height 28
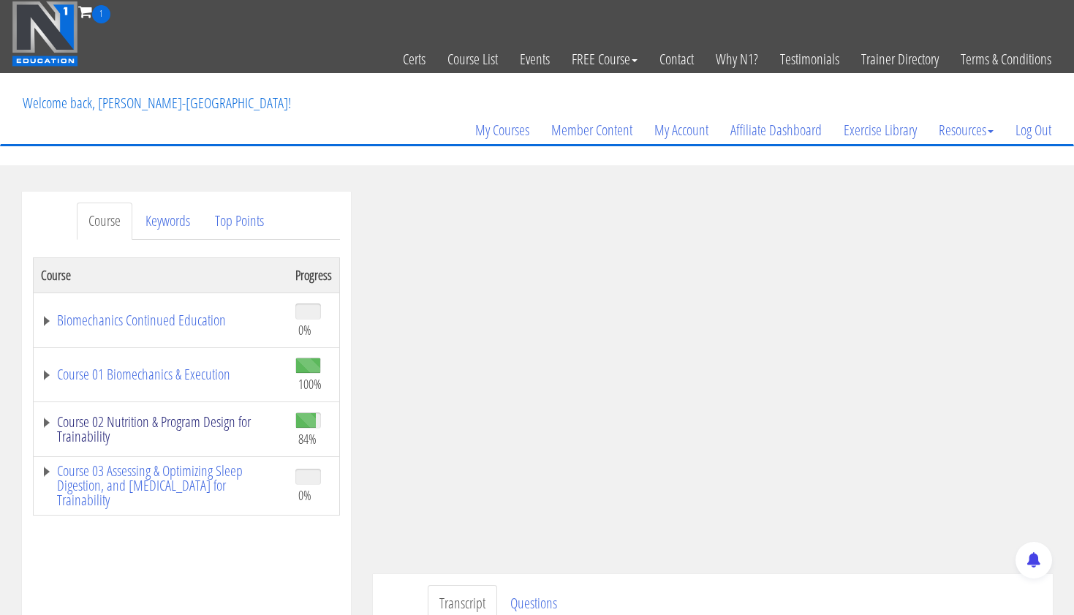
click at [225, 416] on link "Course 02 Nutrition & Program Design for Trainability" at bounding box center [161, 429] width 240 height 29
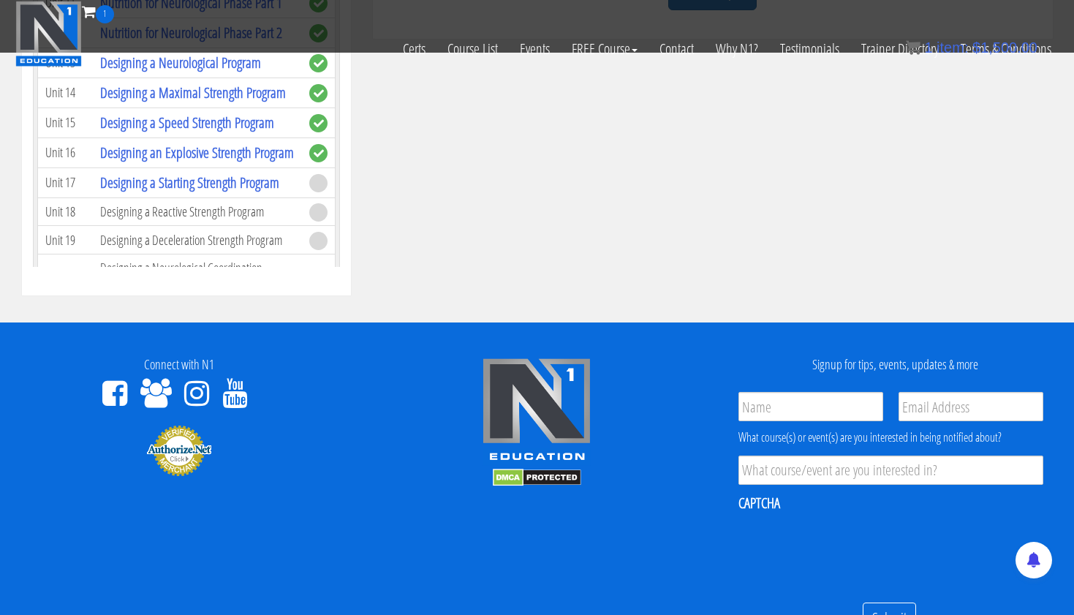
scroll to position [2786, 0]
